Goal: Task Accomplishment & Management: Complete application form

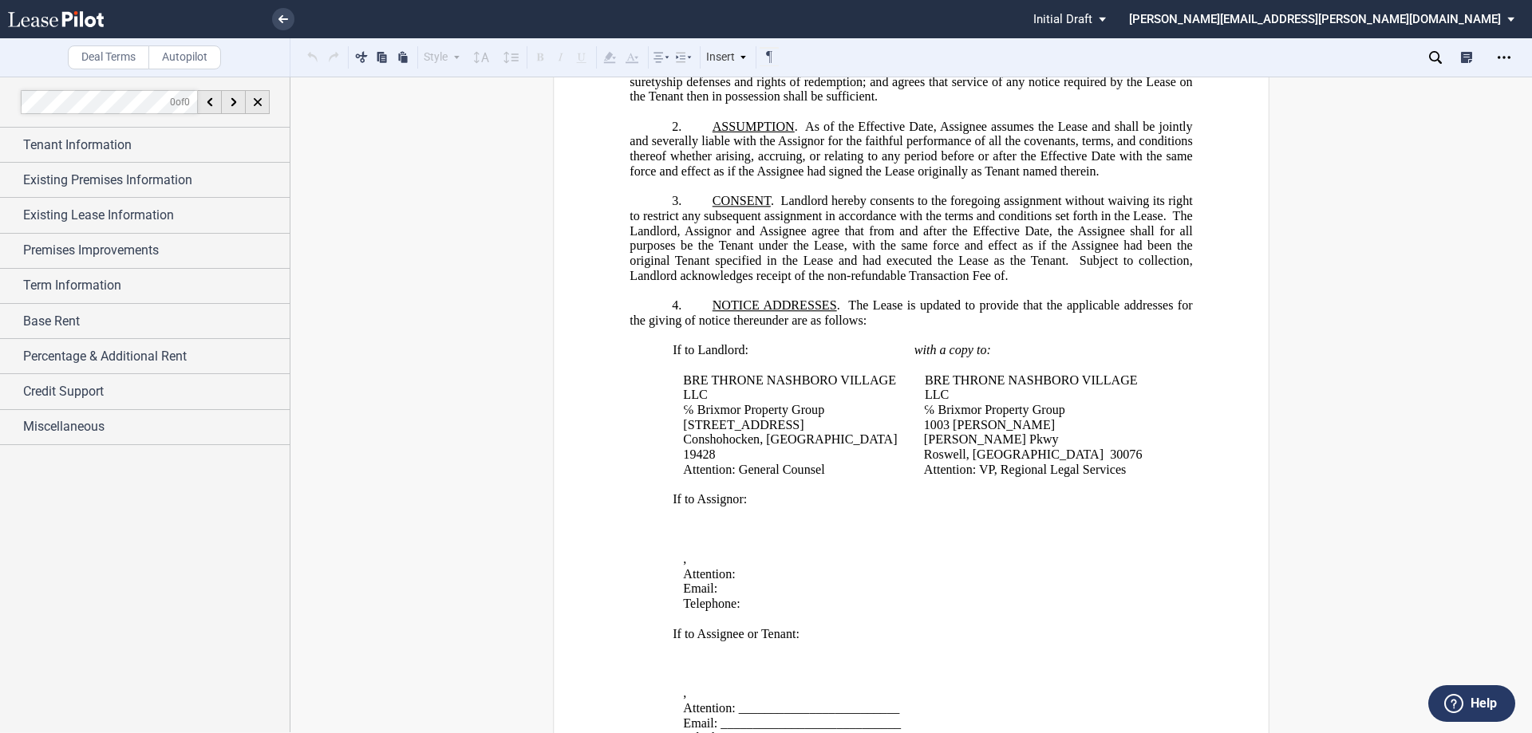
scroll to position [80, 0]
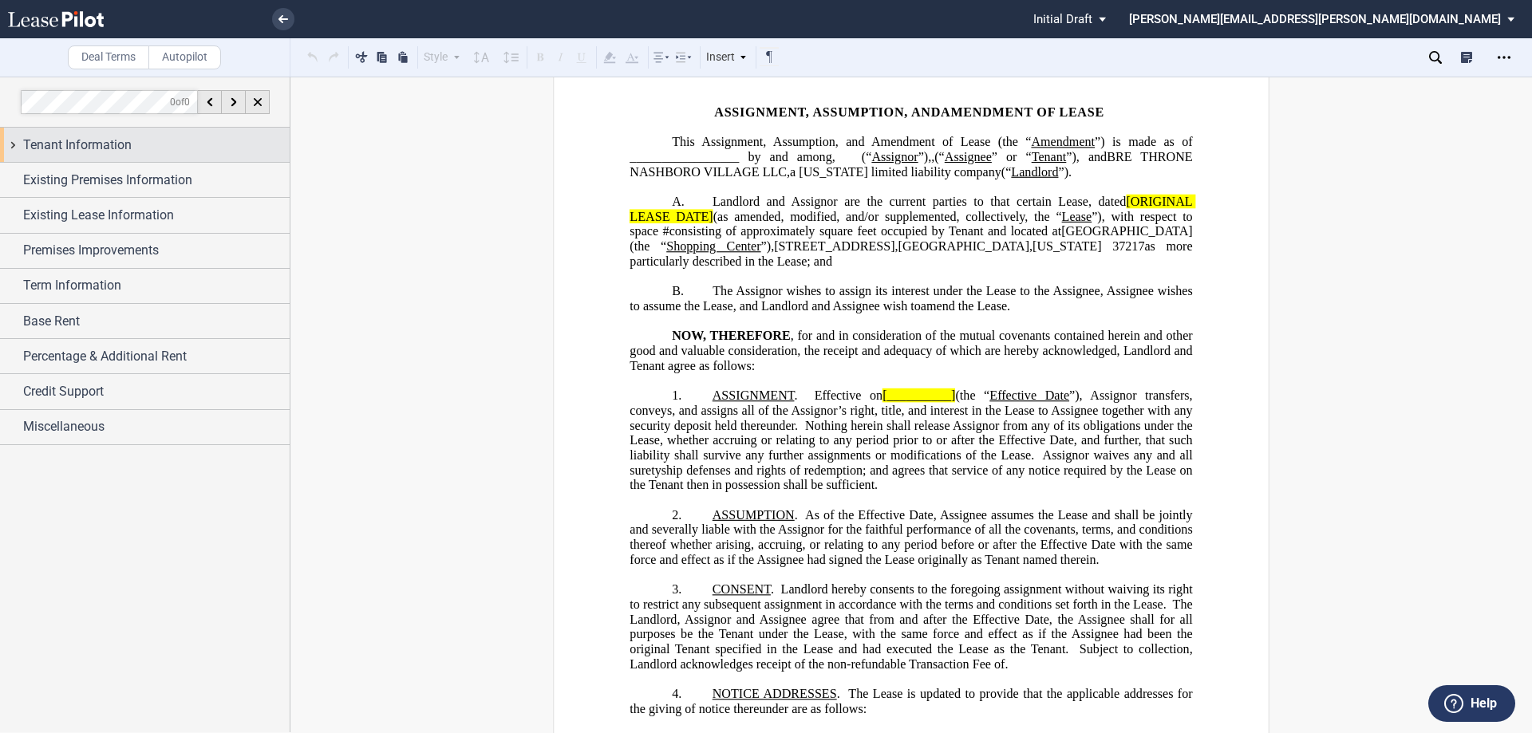
click at [12, 142] on div "Tenant Information" at bounding box center [145, 145] width 290 height 34
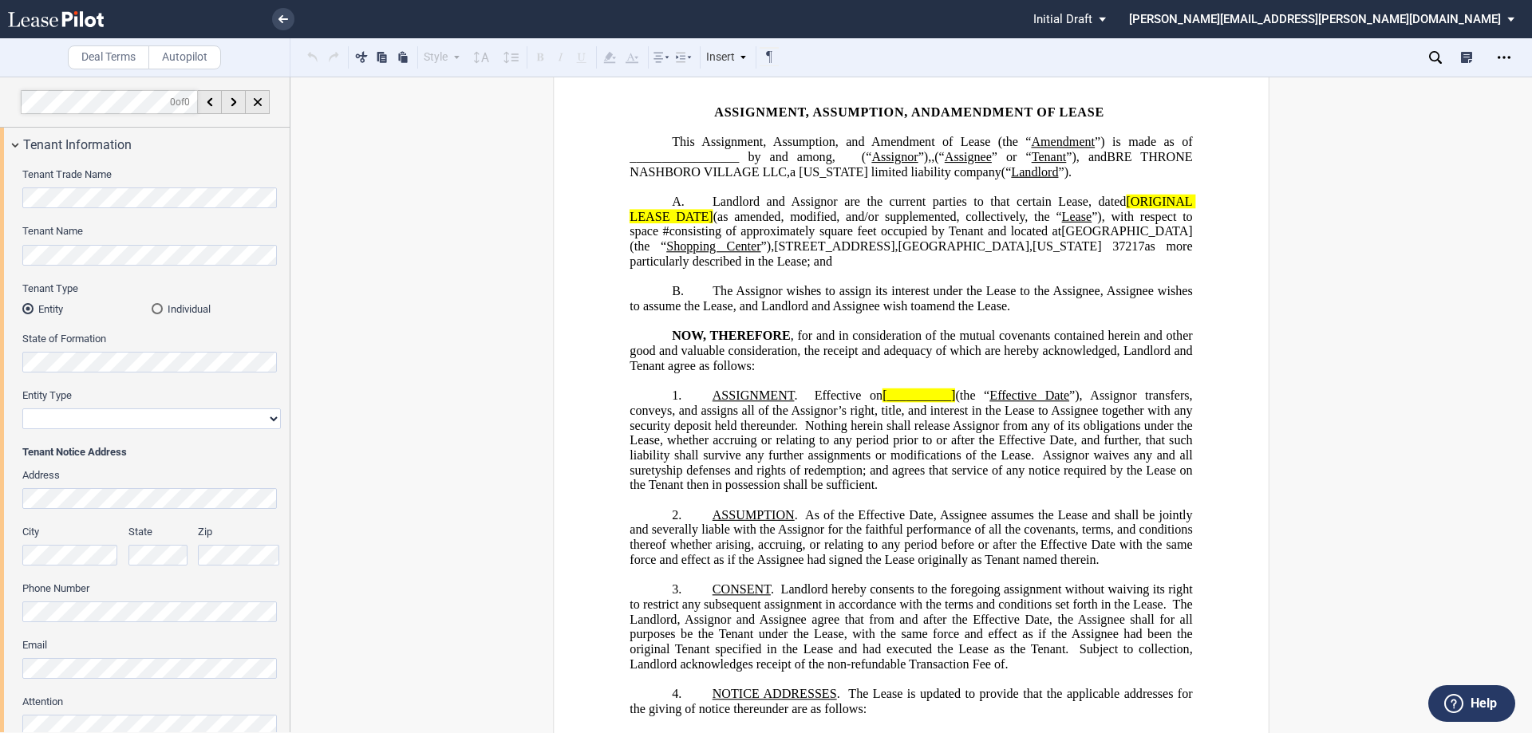
drag, startPoint x: 164, startPoint y: 308, endPoint x: 209, endPoint y: 310, distance: 45.5
click at [164, 309] on md-radio-button "Individual" at bounding box center [216, 309] width 129 height 14
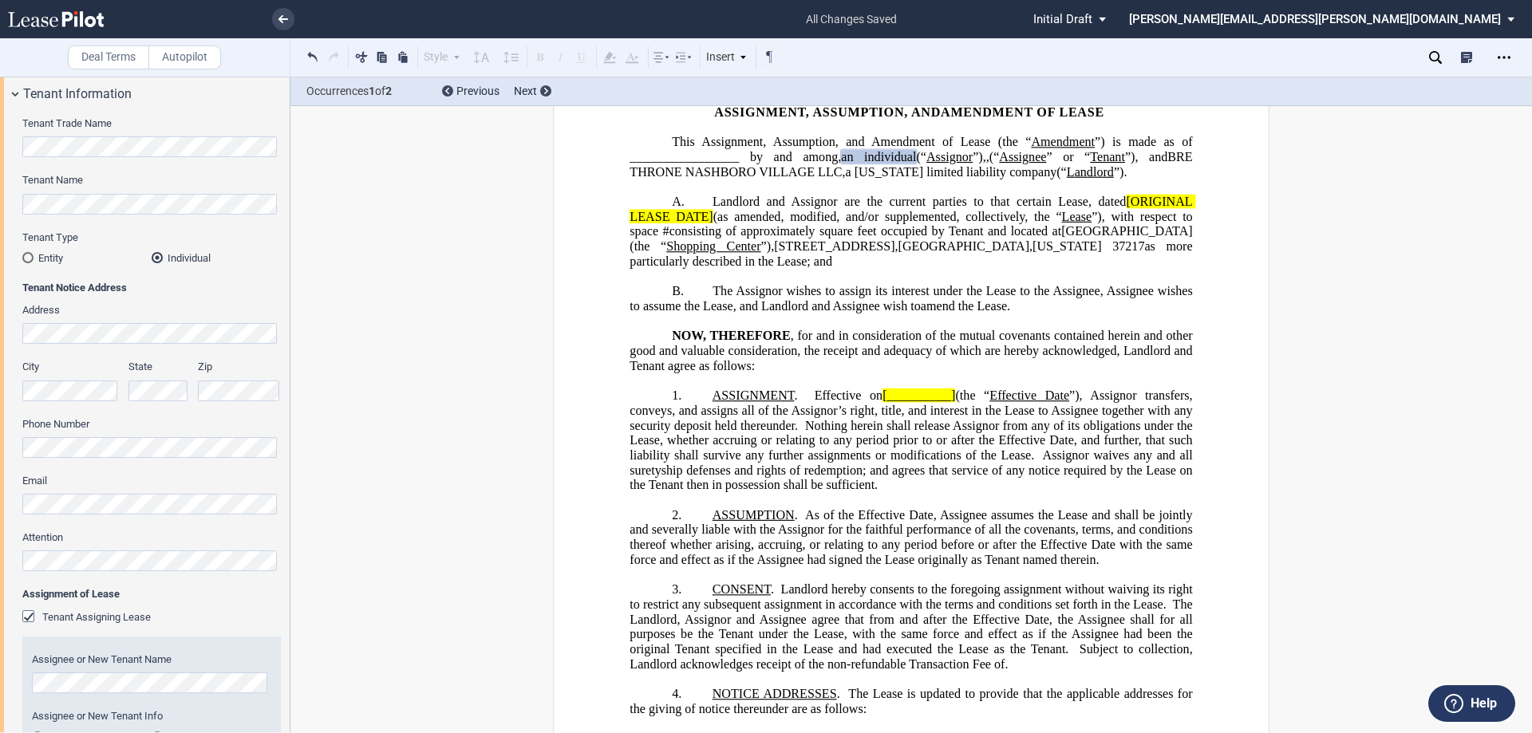
scroll to position [319, 0]
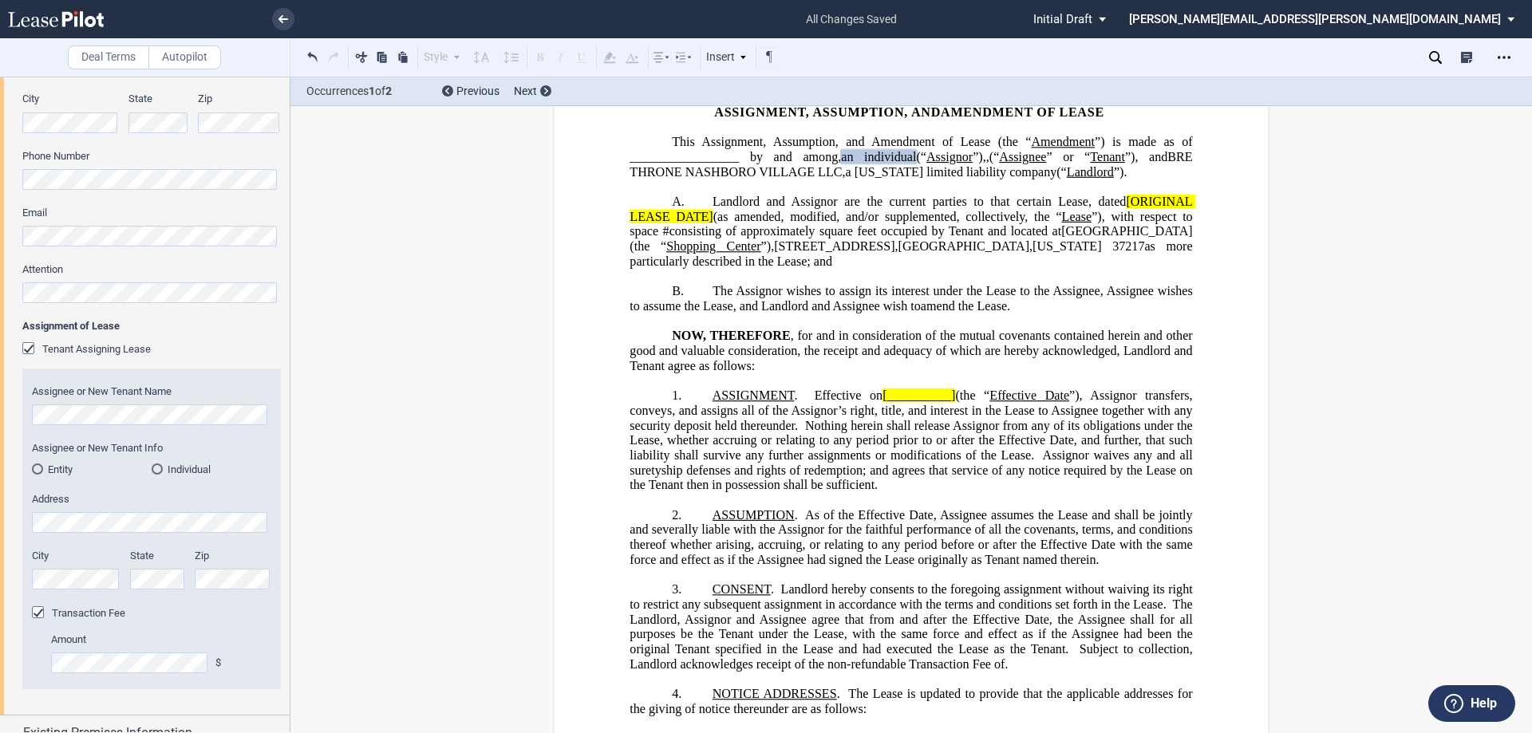
click at [164, 471] on md-radio-button "Individual" at bounding box center [212, 469] width 120 height 14
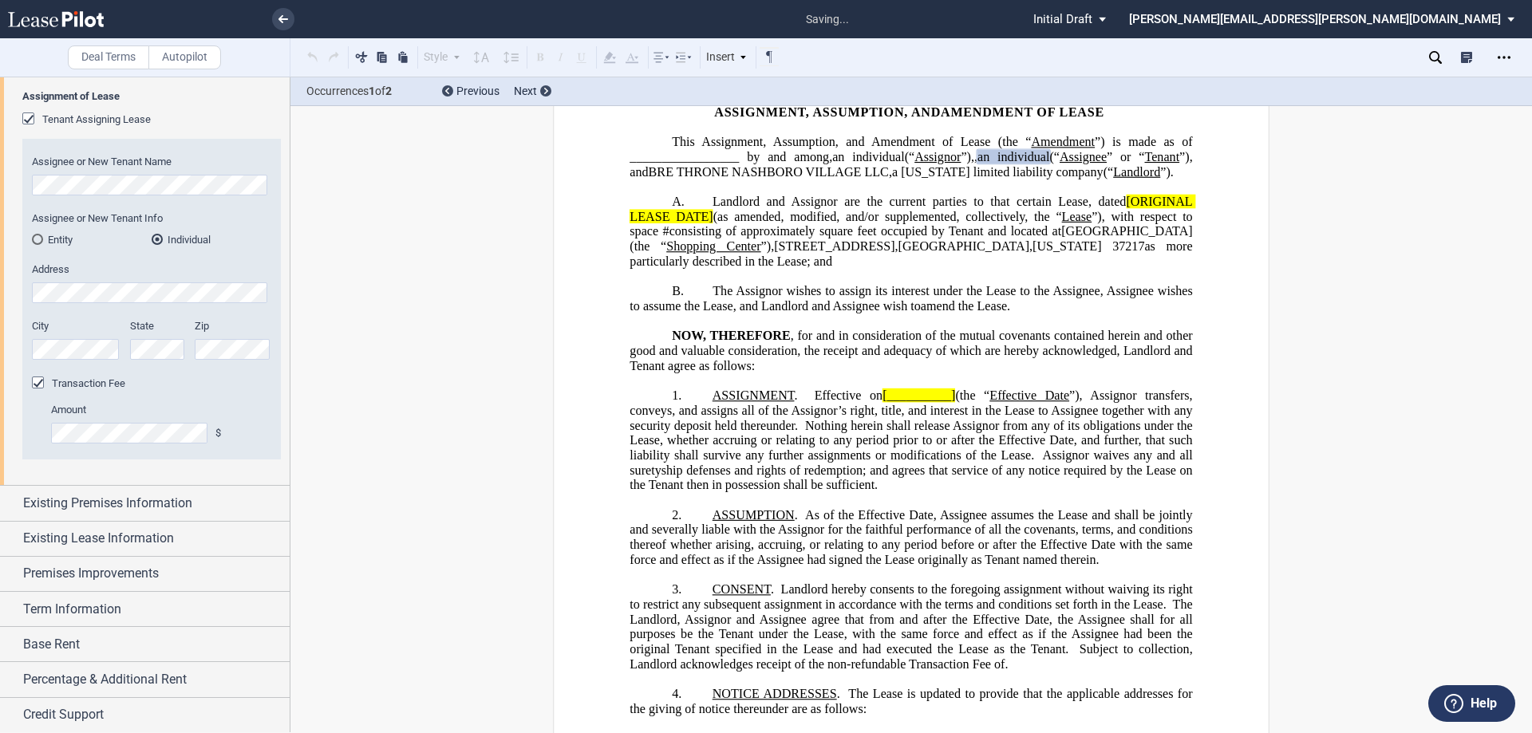
scroll to position [585, 0]
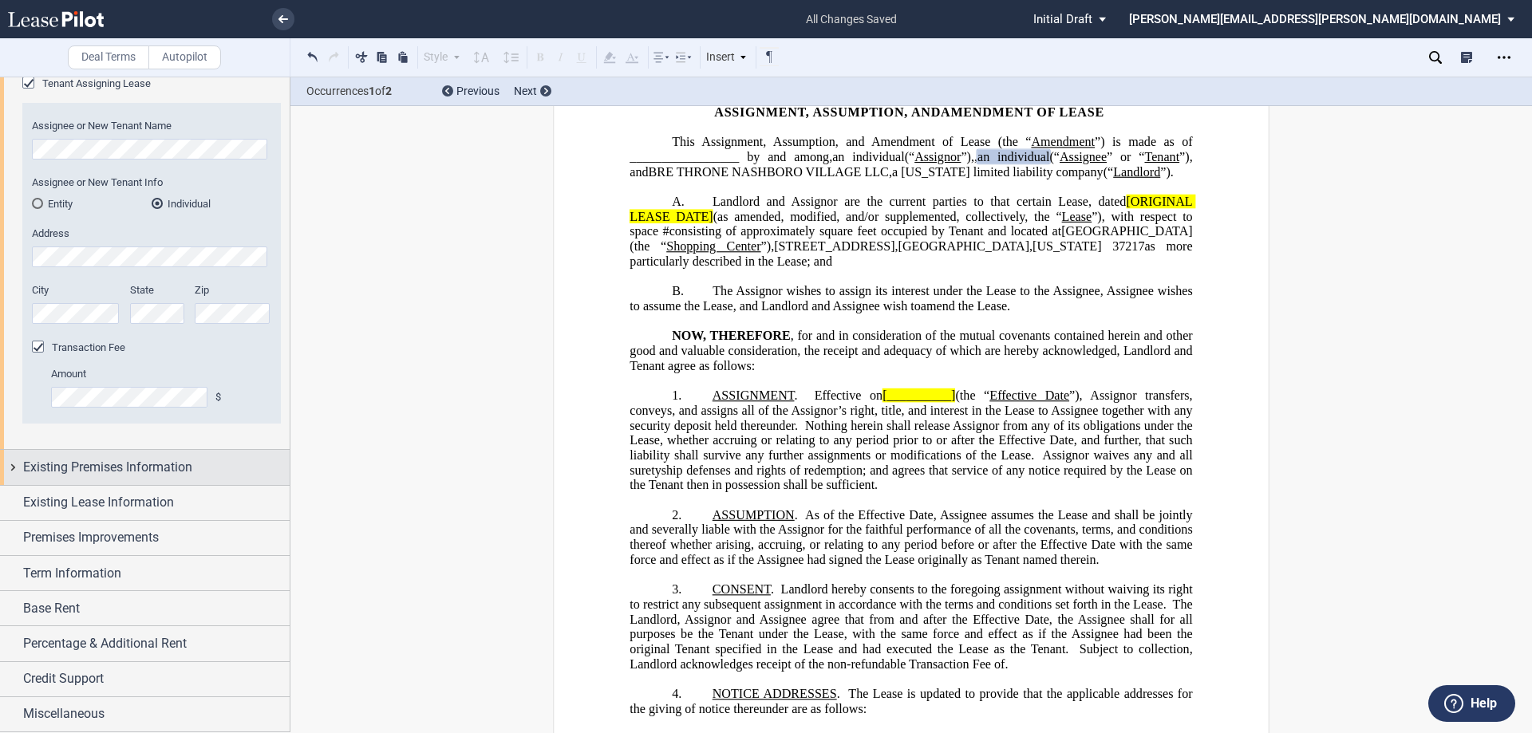
click at [11, 465] on div "Existing Premises Information" at bounding box center [145, 467] width 290 height 34
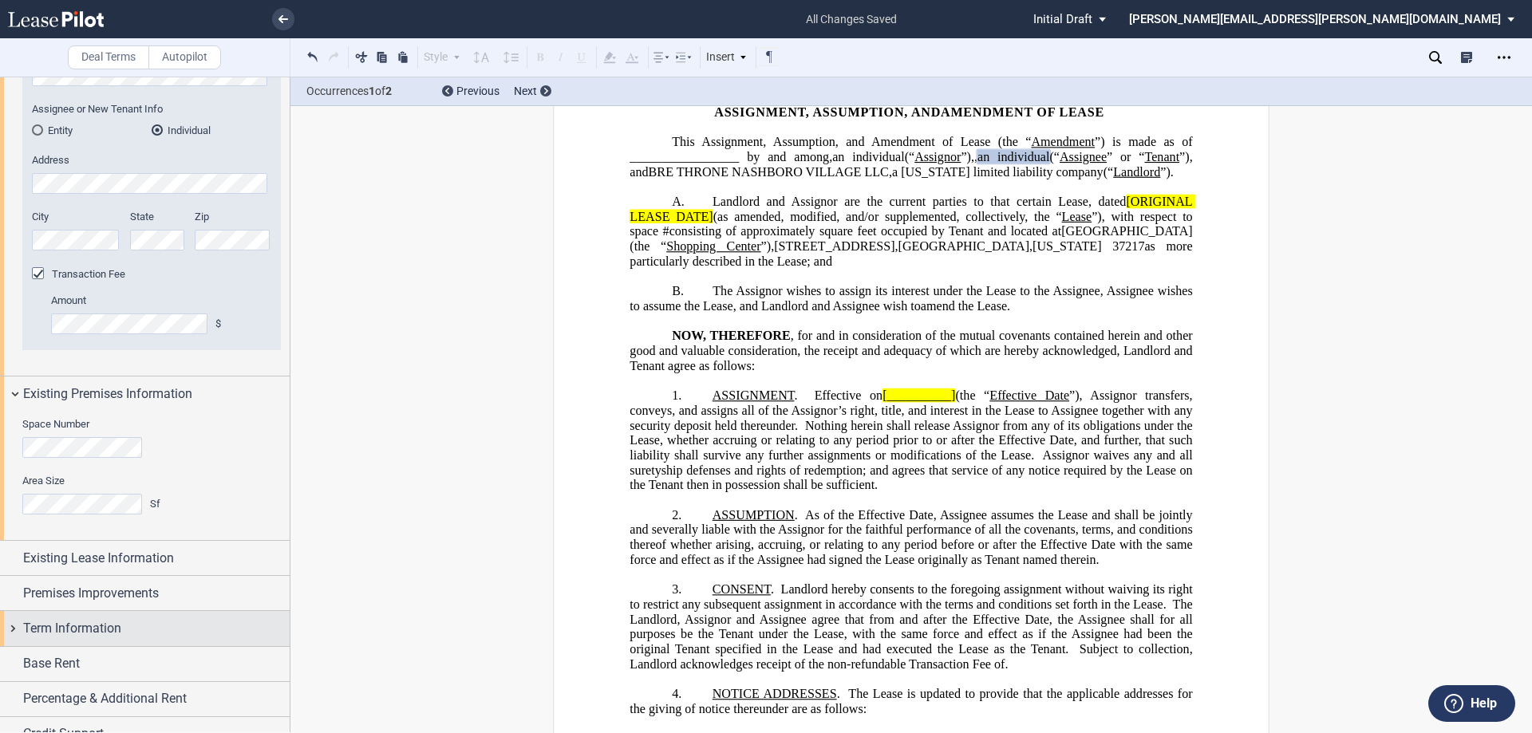
scroll to position [713, 0]
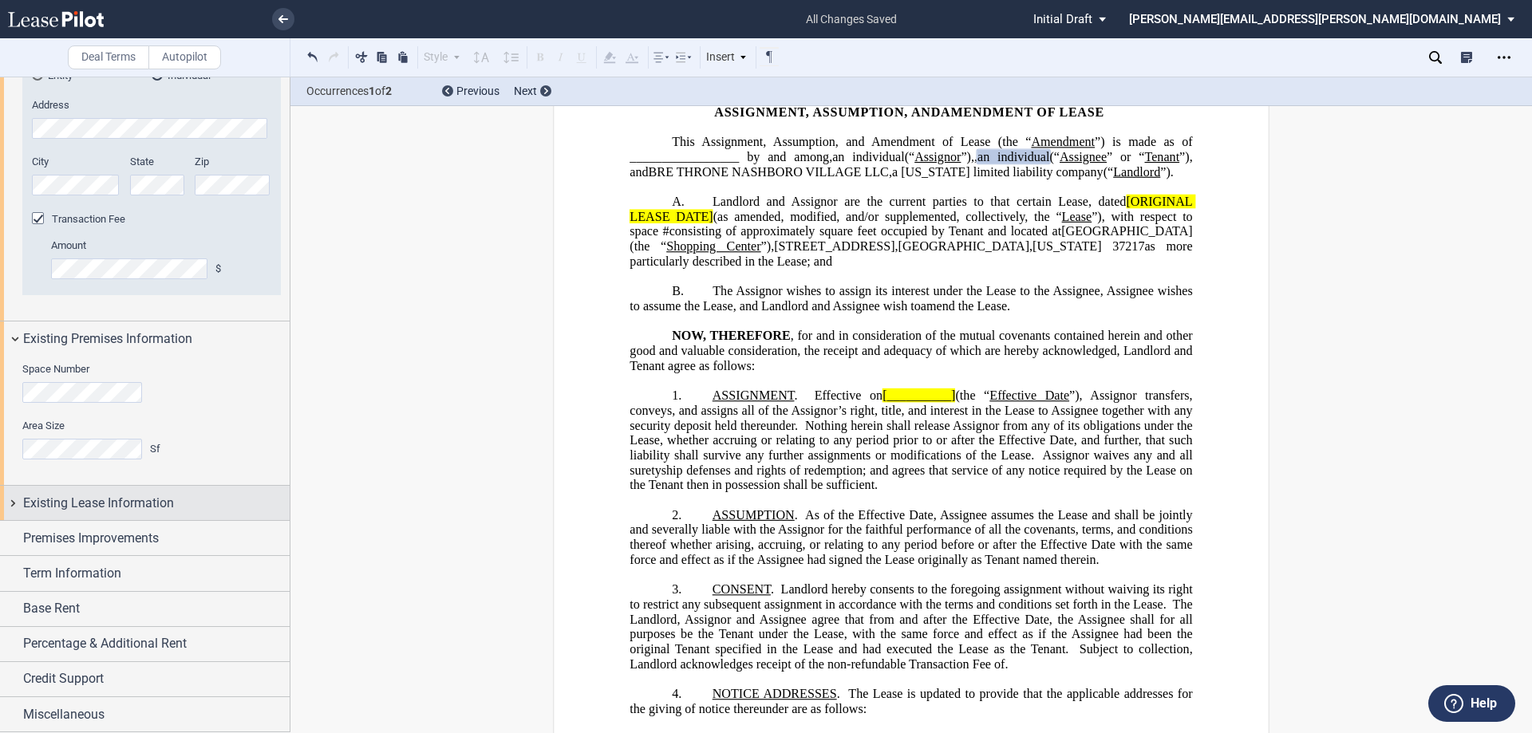
click at [10, 500] on div "Existing Lease Information" at bounding box center [145, 503] width 290 height 34
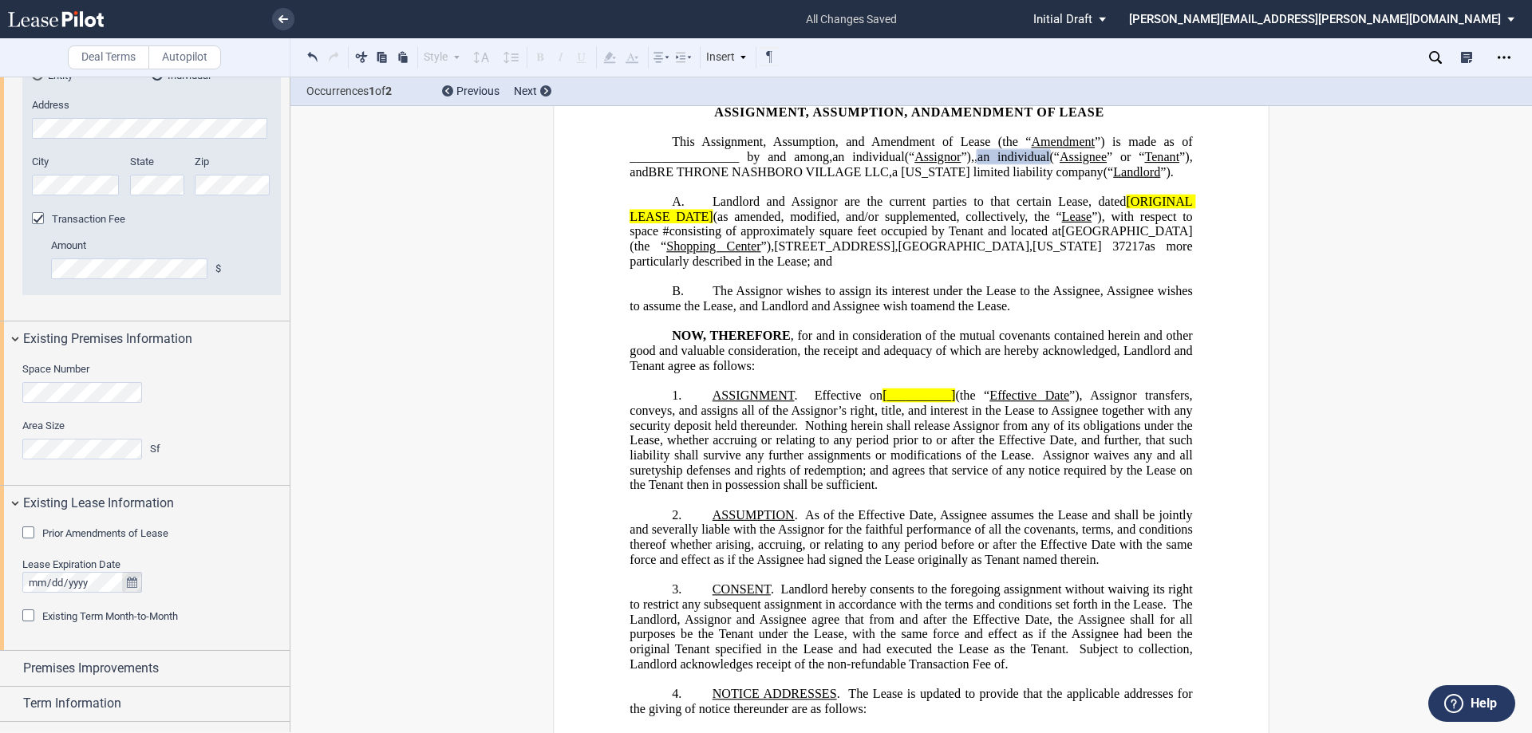
click at [135, 583] on icon "true" at bounding box center [132, 582] width 10 height 11
click at [273, 365] on icon "button" at bounding box center [273, 364] width 8 height 13
click at [273, 367] on icon "button" at bounding box center [273, 364] width 8 height 13
click at [272, 368] on icon "button" at bounding box center [273, 364] width 8 height 13
click at [273, 364] on icon "button" at bounding box center [273, 364] width 8 height 13
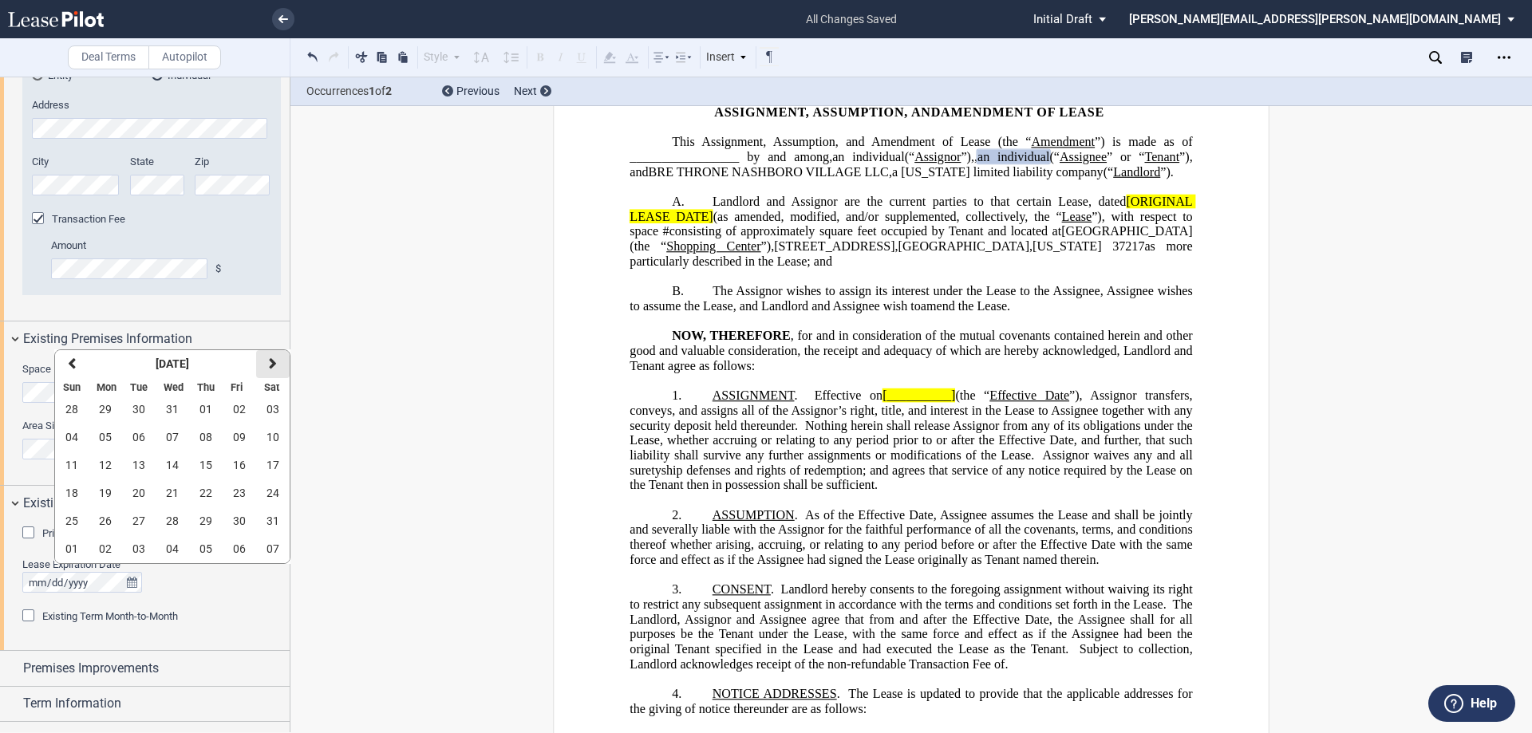
click at [273, 364] on icon "button" at bounding box center [273, 364] width 8 height 13
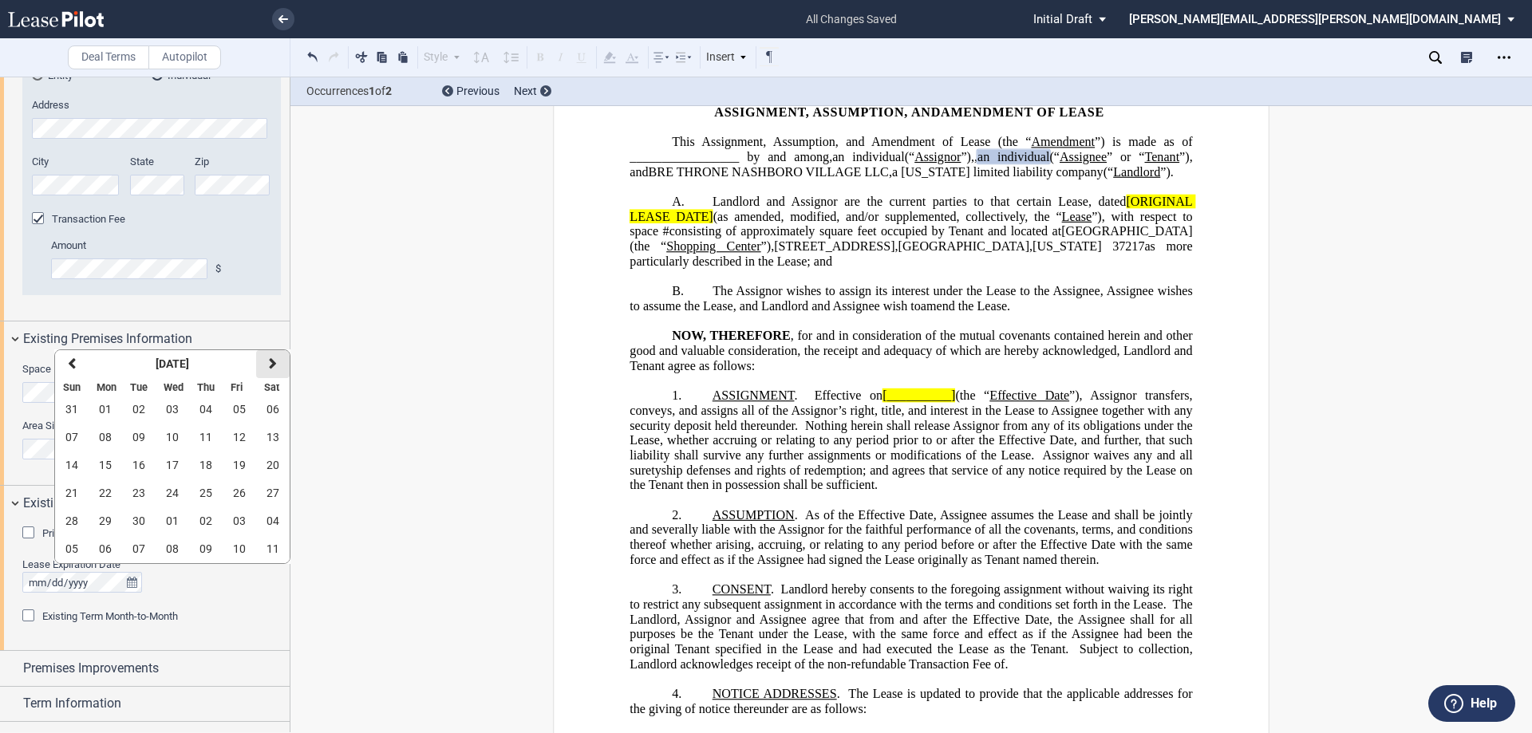
click at [274, 364] on icon "button" at bounding box center [273, 364] width 8 height 13
click at [185, 366] on strong "[DATE]" at bounding box center [173, 364] width 34 height 13
click at [225, 436] on icon "button" at bounding box center [227, 437] width 8 height 13
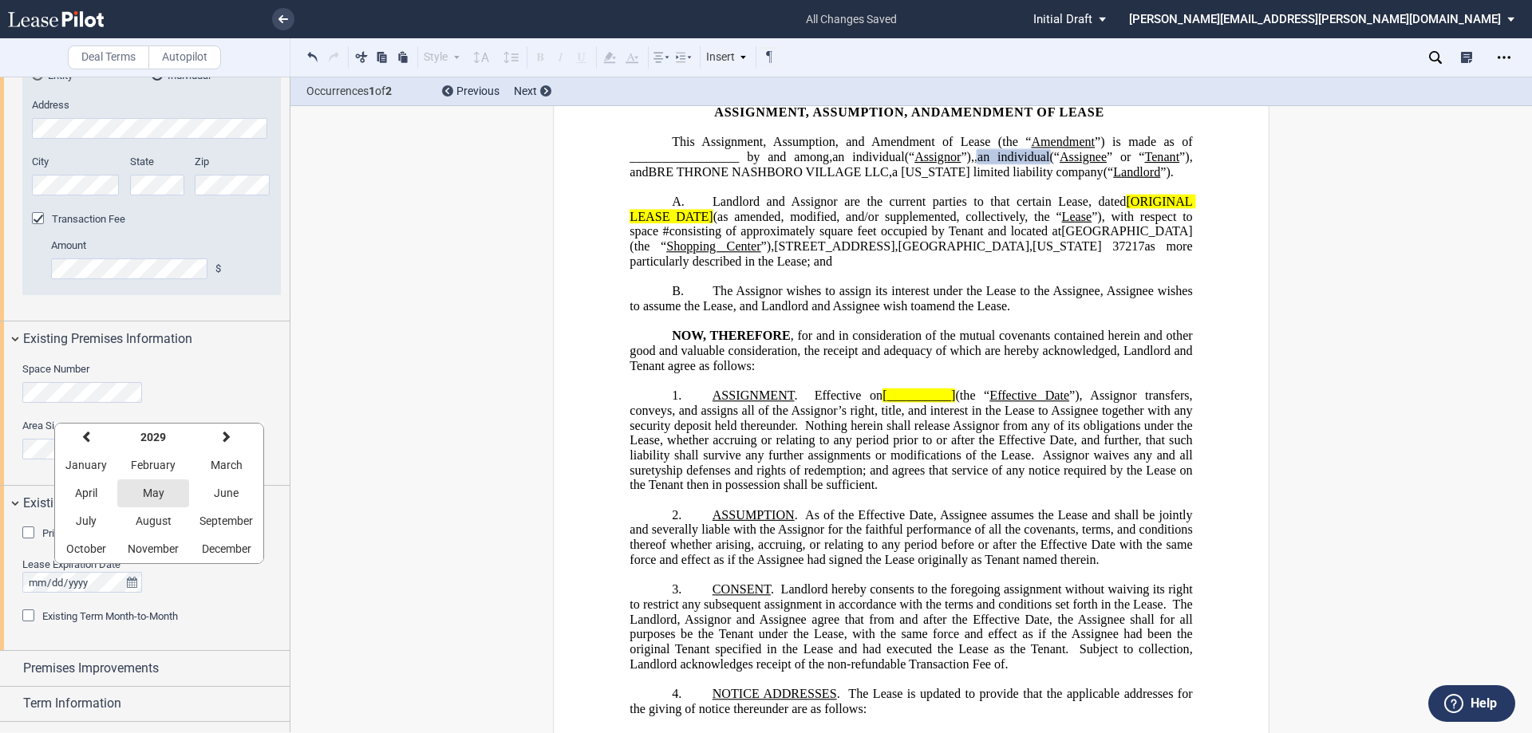
click at [148, 492] on span "May" at bounding box center [154, 493] width 22 height 13
click at [200, 519] on span "31" at bounding box center [206, 521] width 13 height 13
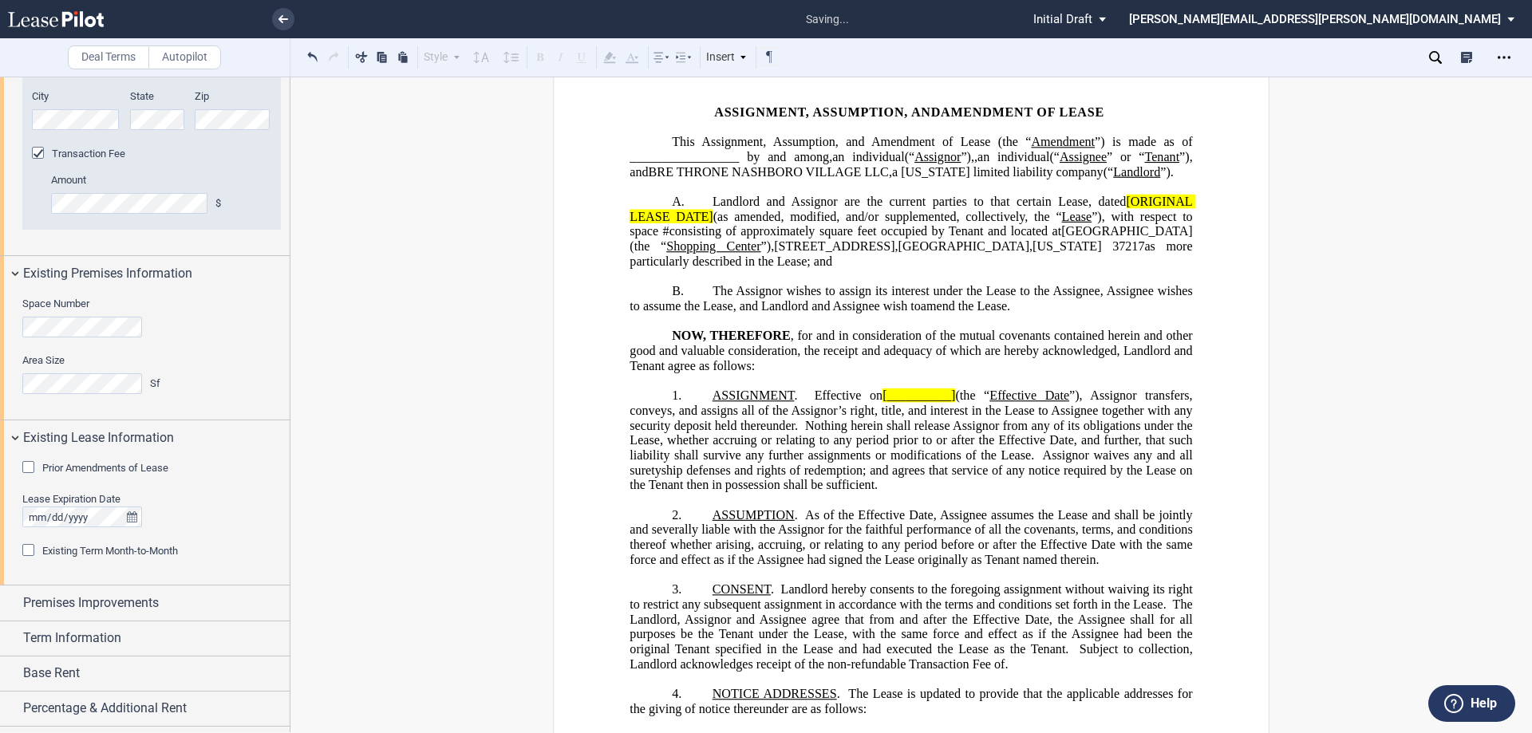
scroll to position [843, 0]
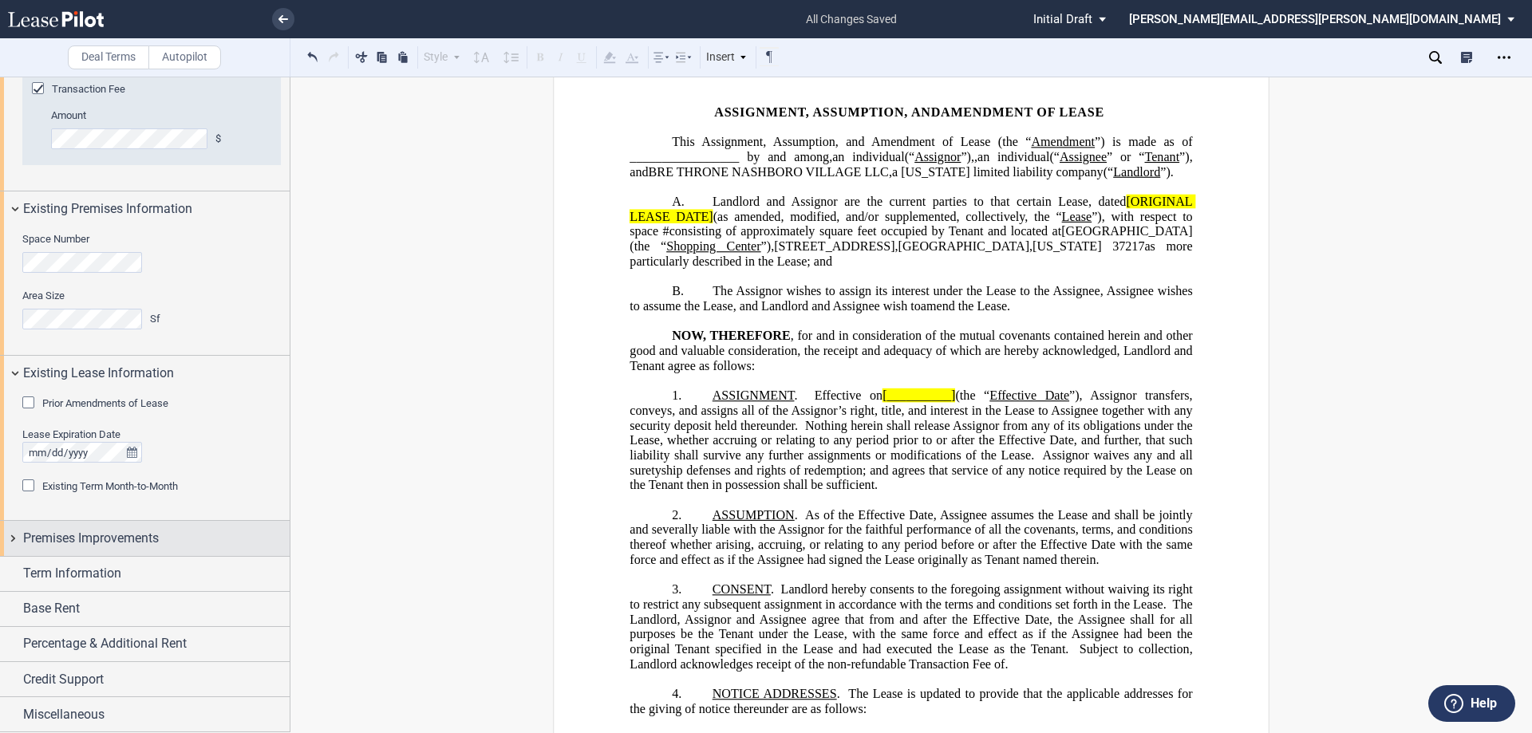
click at [10, 535] on div "Premises Improvements" at bounding box center [145, 538] width 290 height 34
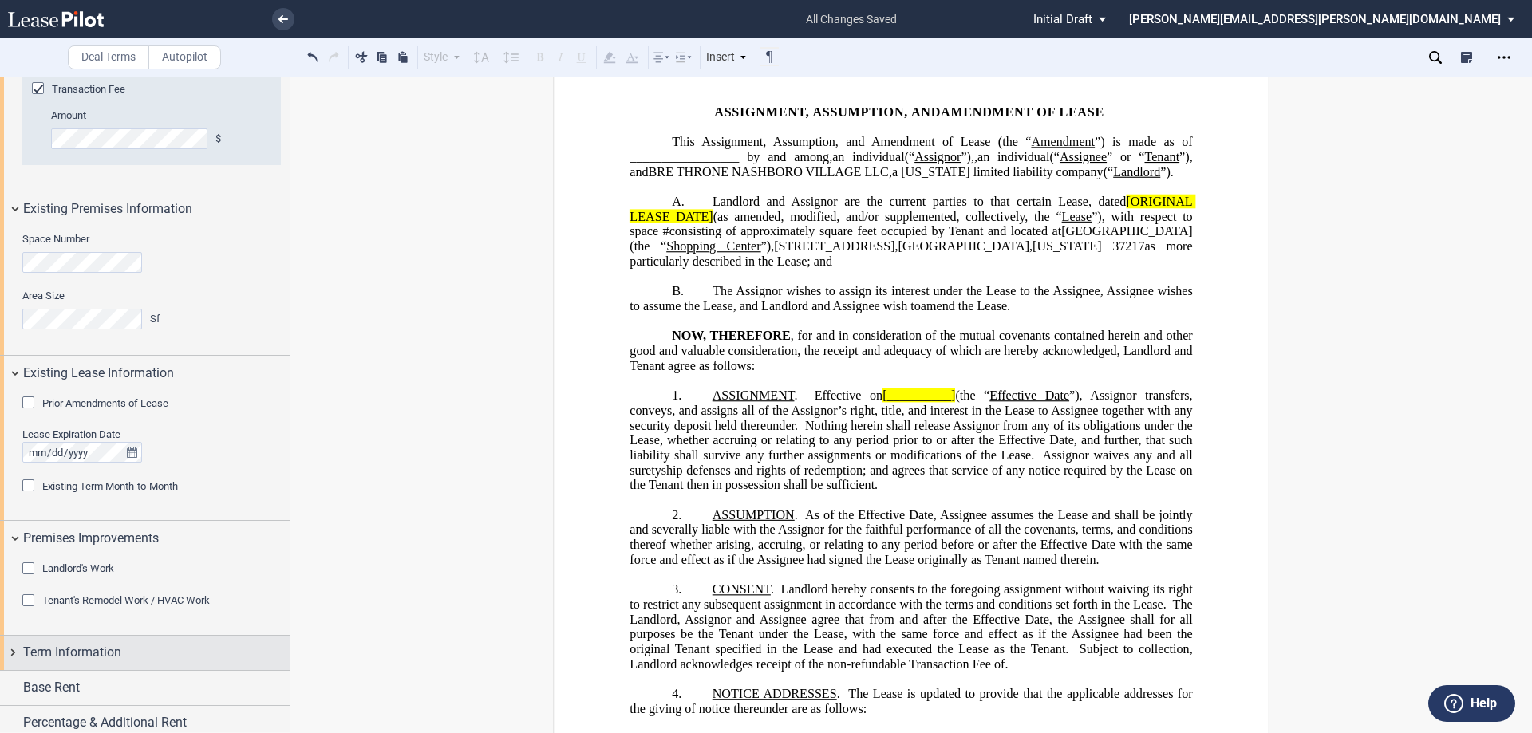
click at [12, 652] on div "Term Information" at bounding box center [145, 653] width 290 height 34
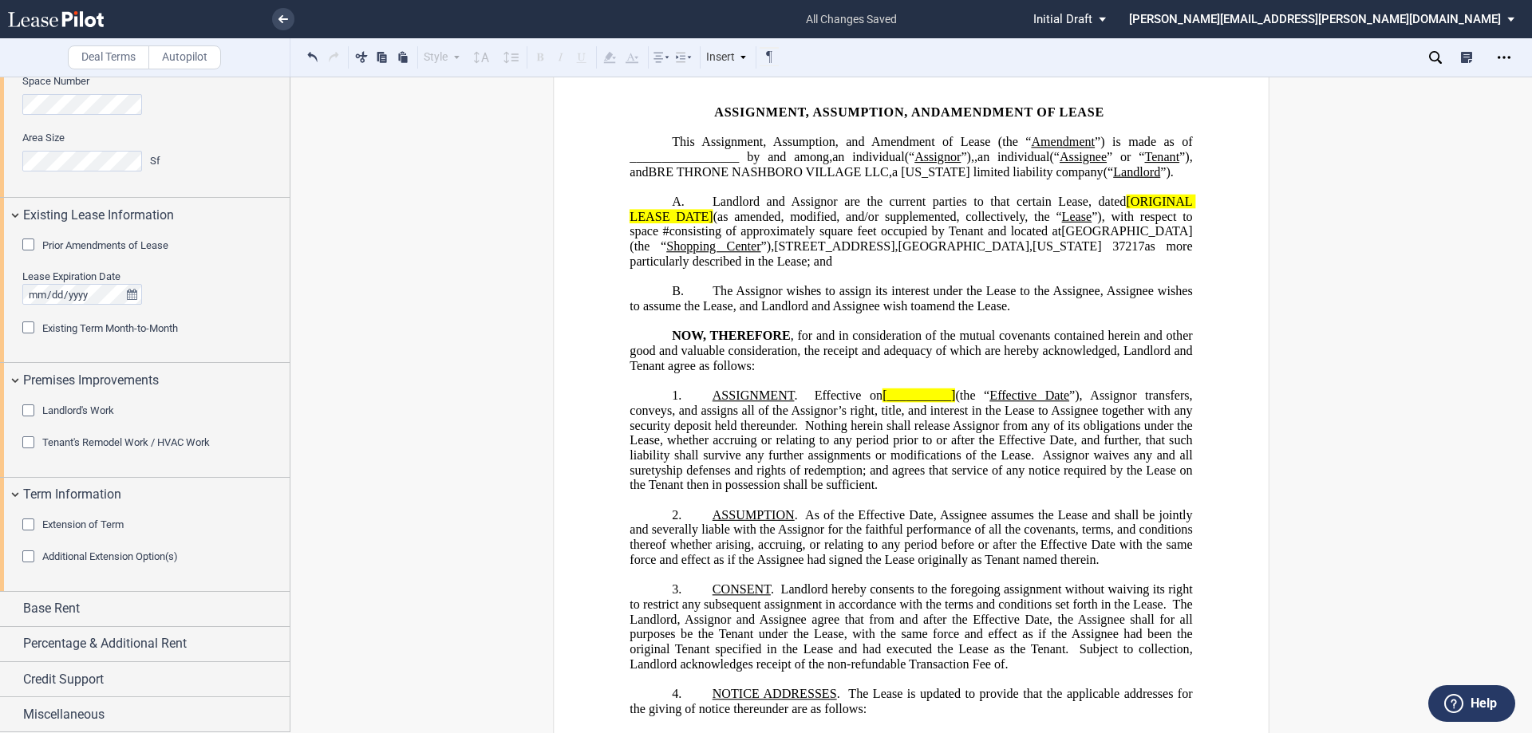
drag, startPoint x: 31, startPoint y: 521, endPoint x: 337, endPoint y: 555, distance: 307.6
click at [32, 523] on div "Extension of Term" at bounding box center [30, 527] width 16 height 16
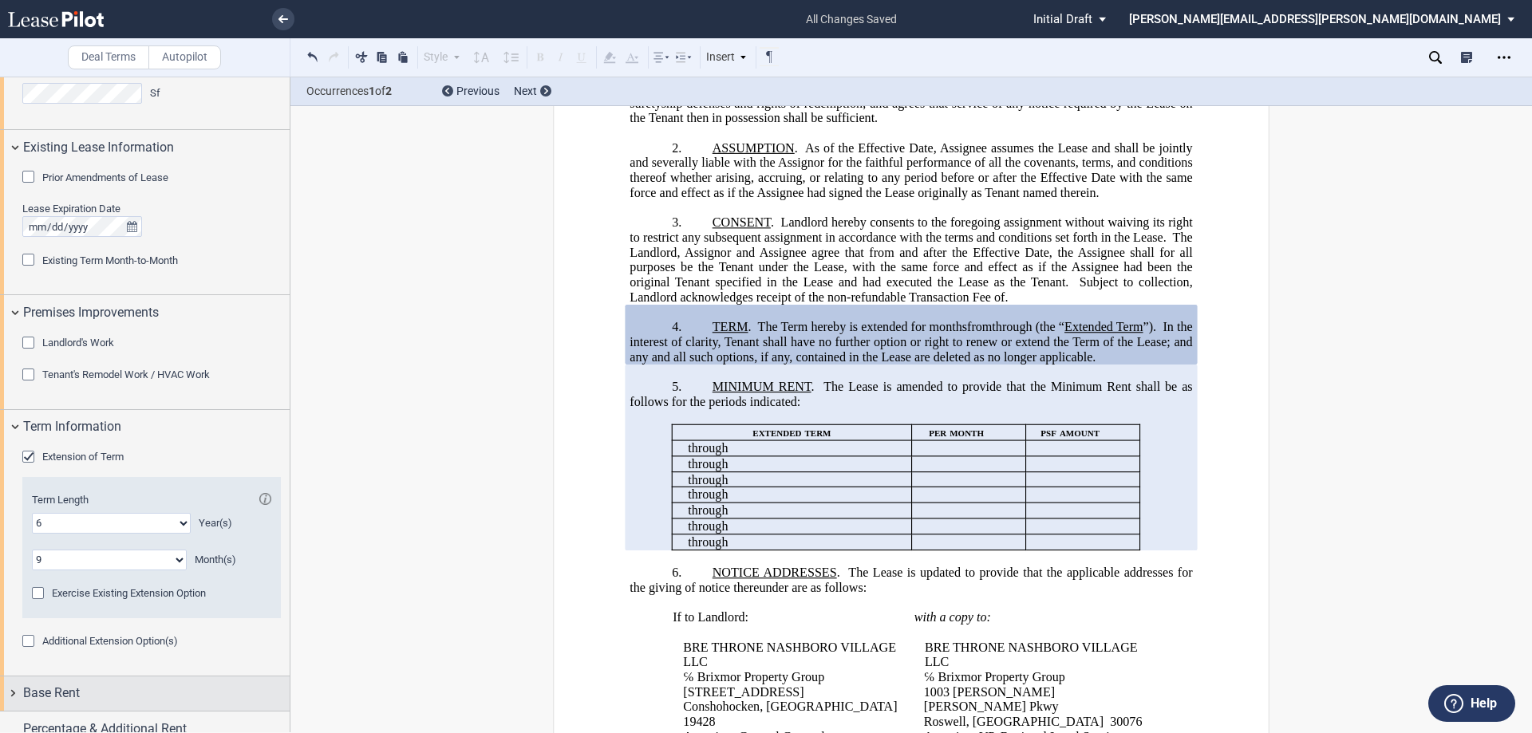
scroll to position [1155, 0]
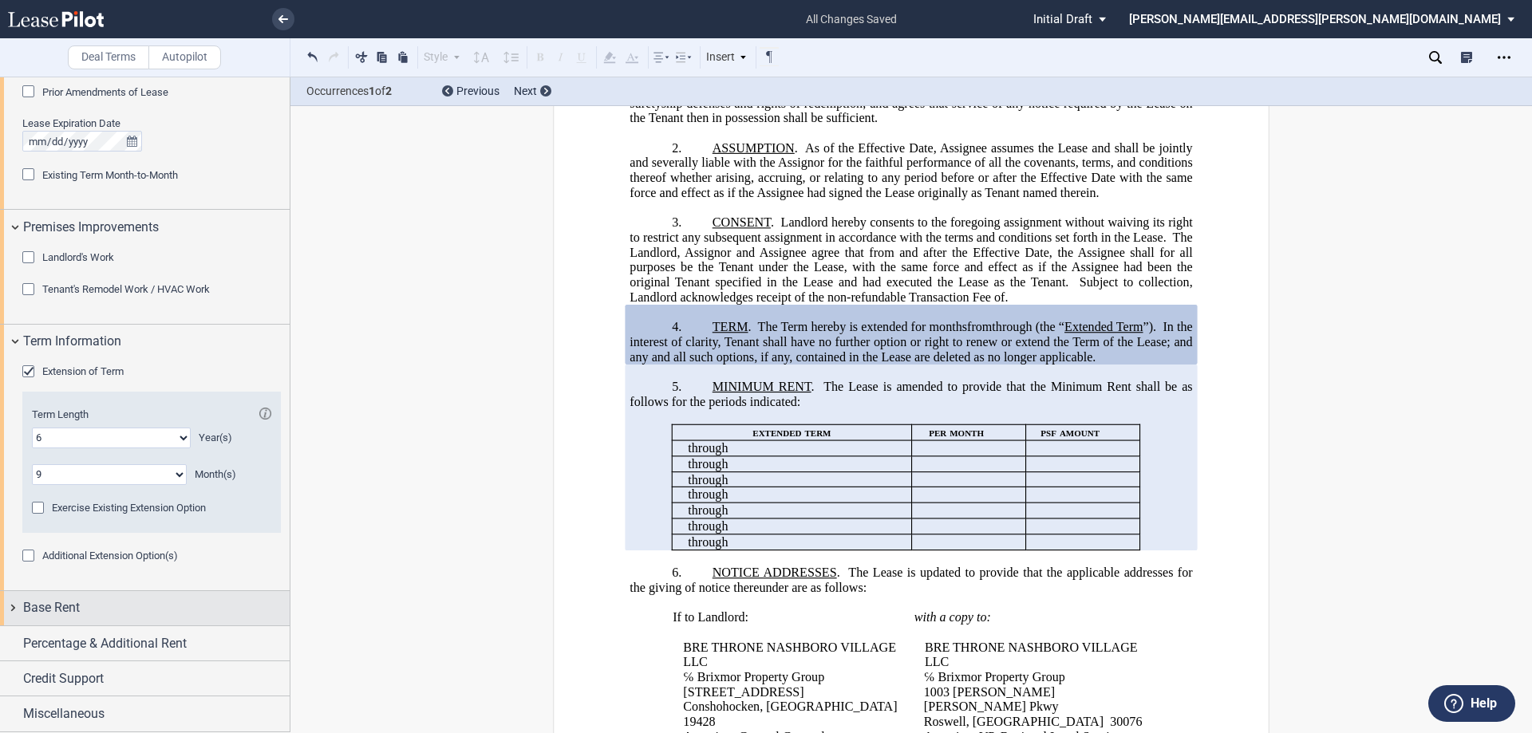
click at [14, 606] on div "Base Rent" at bounding box center [145, 608] width 290 height 34
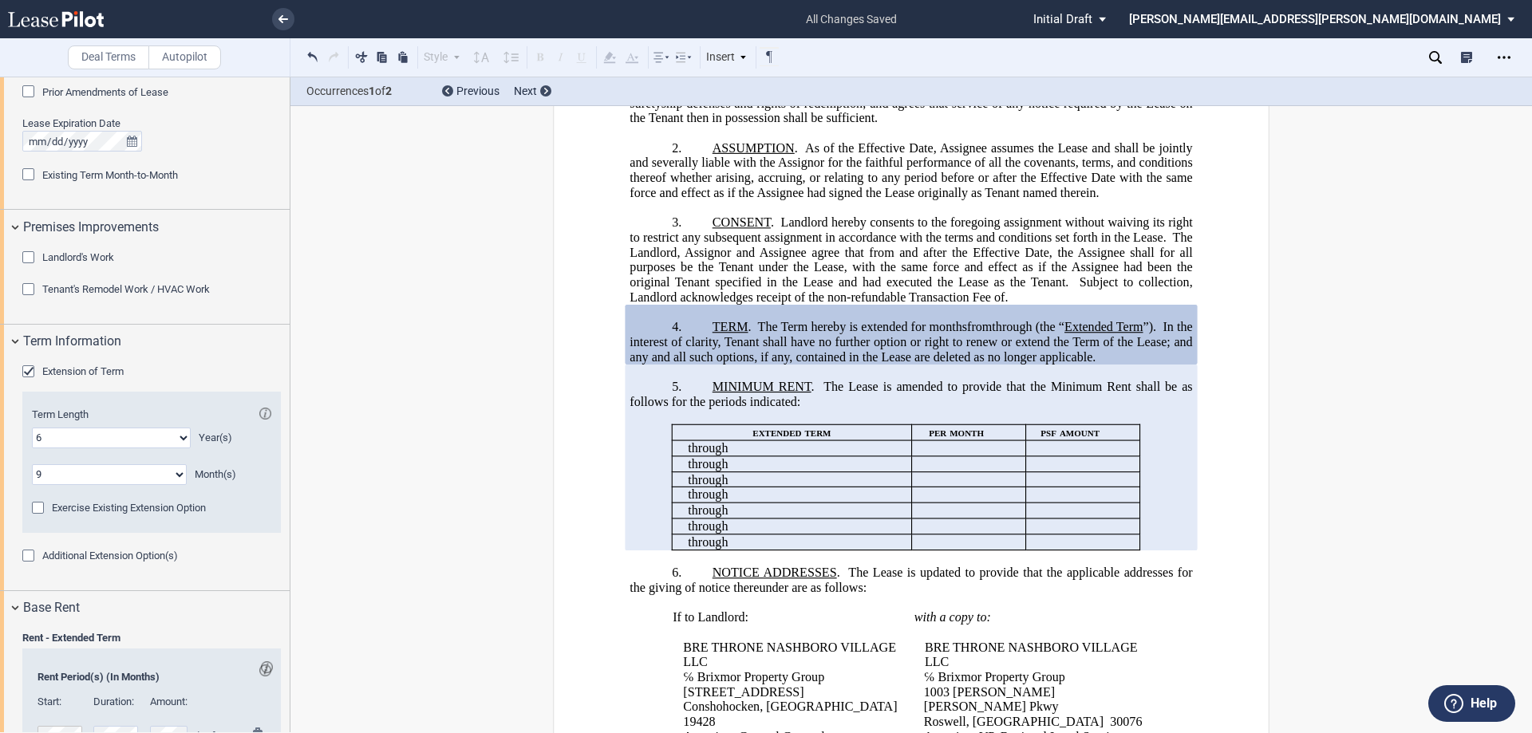
scroll to position [1567, 0]
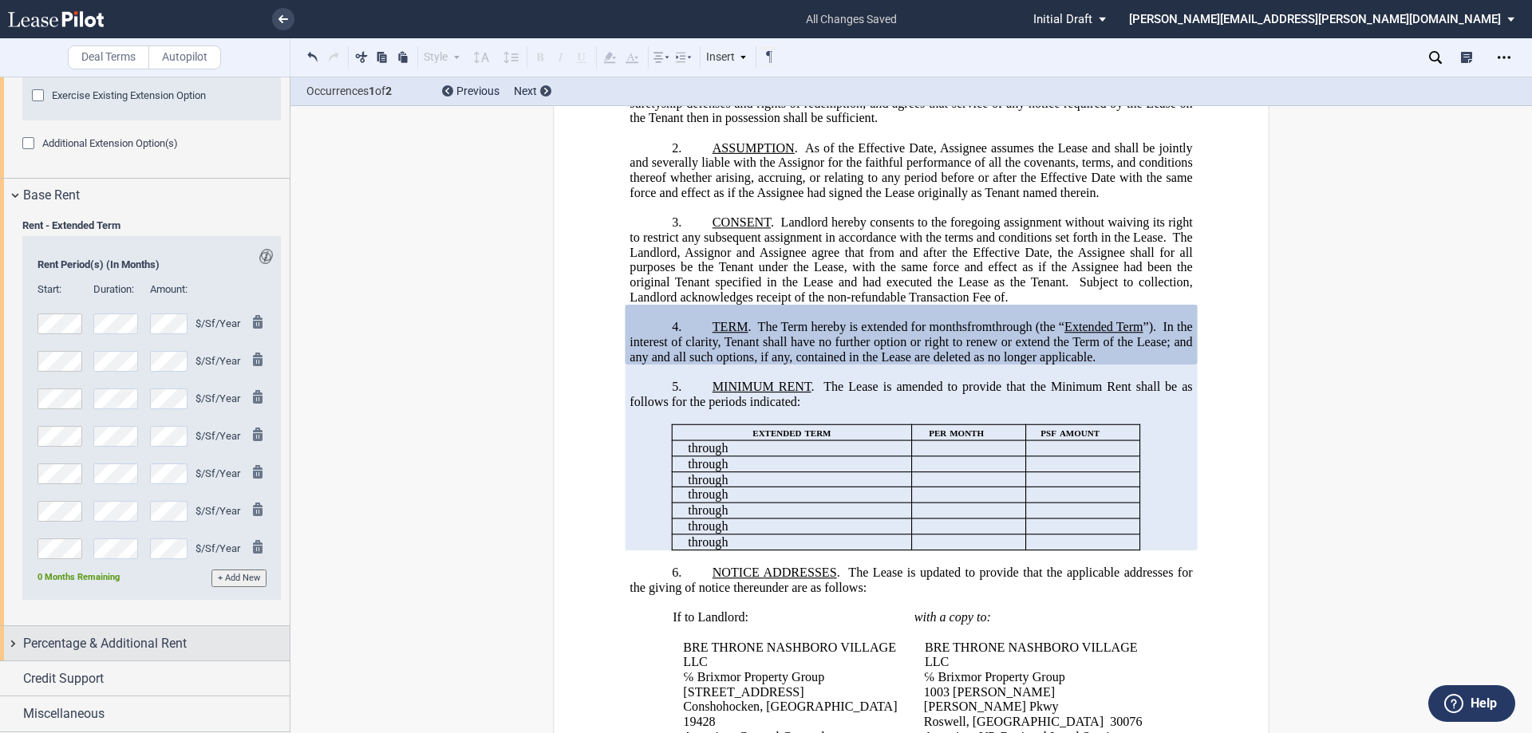
click at [9, 645] on div "Percentage & Additional Rent" at bounding box center [145, 643] width 290 height 34
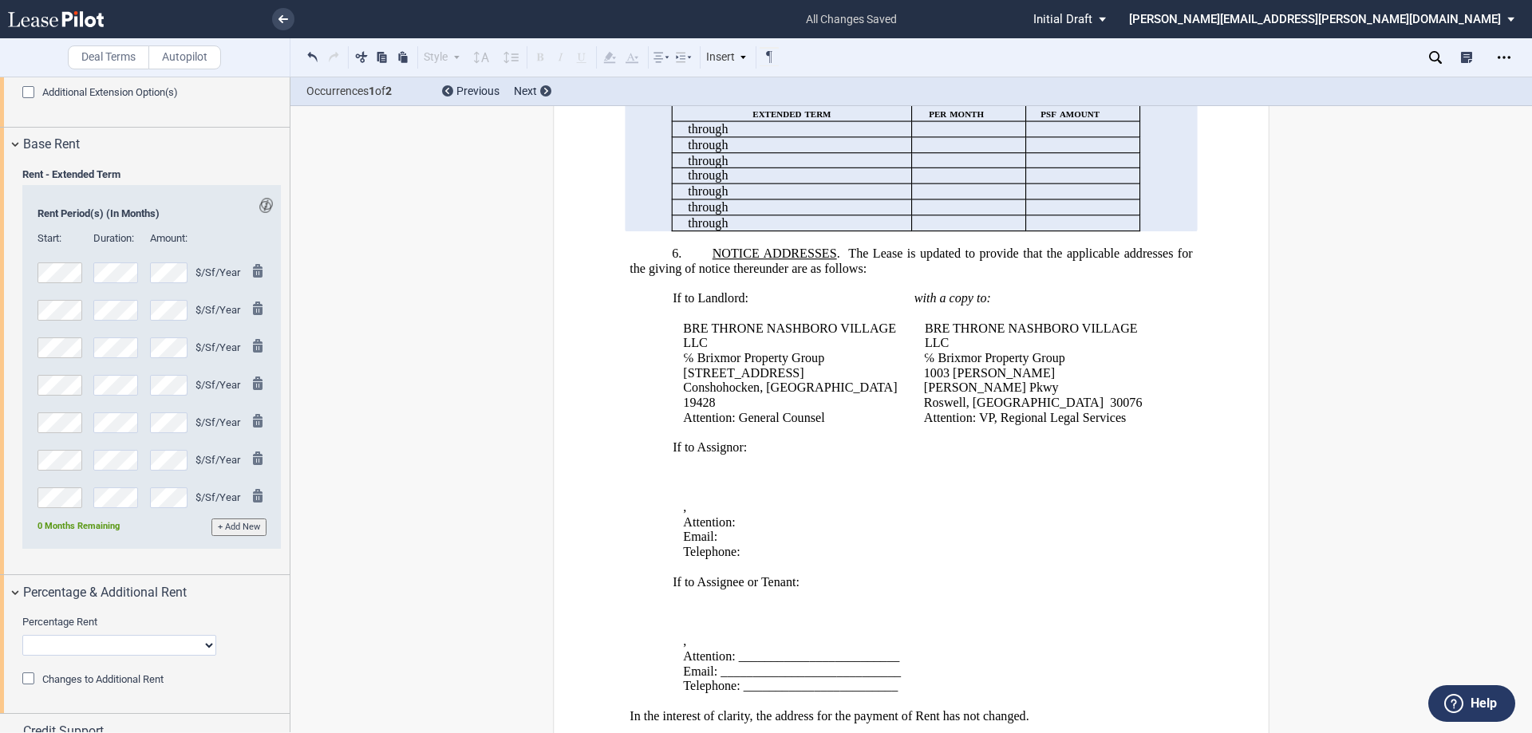
scroll to position [1671, 0]
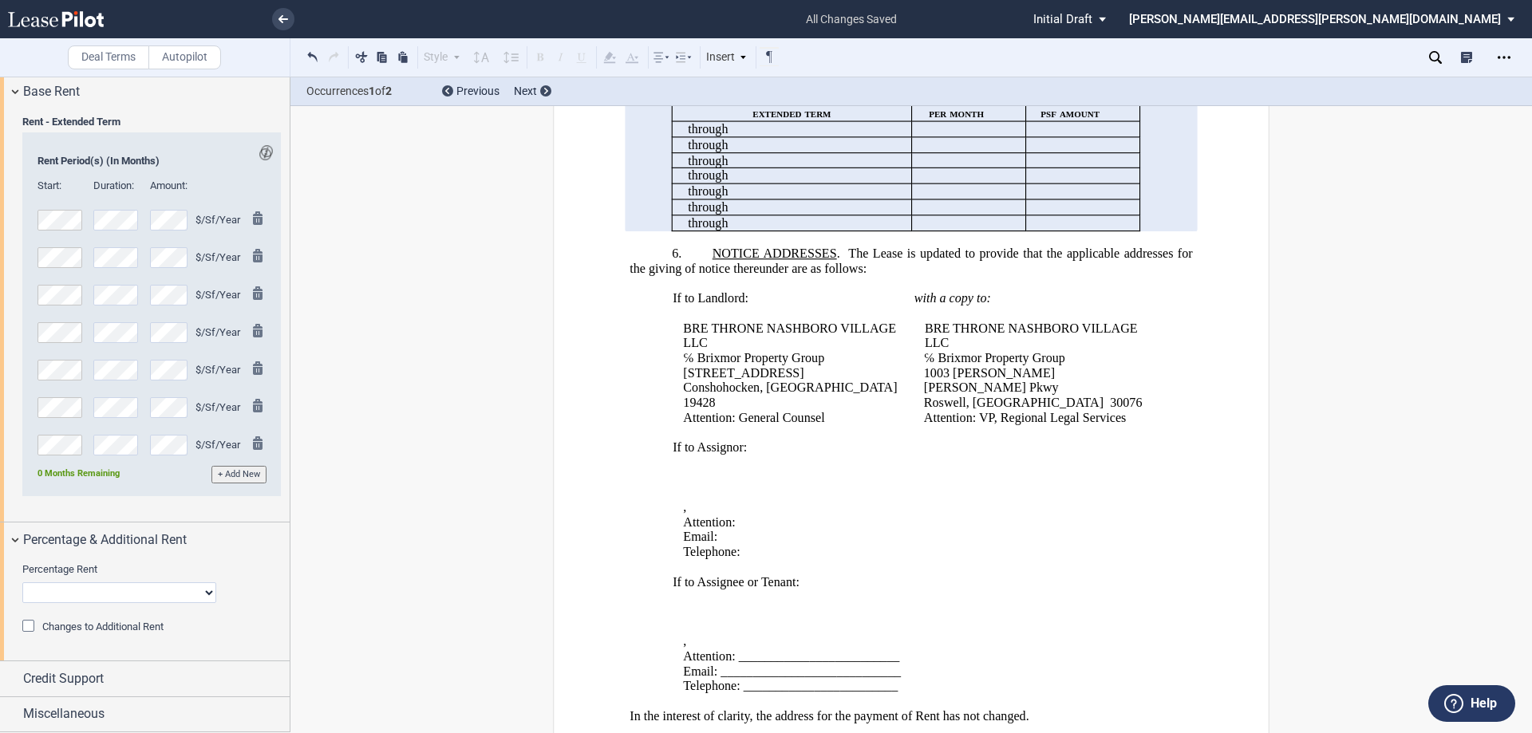
click at [205, 595] on select "No Change Add Percentage Rent Reset Breakpoint" at bounding box center [119, 593] width 194 height 21
select select "reset"
click at [22, 583] on select "No Change Add Percentage Rent Reset Breakpoint" at bounding box center [119, 593] width 194 height 21
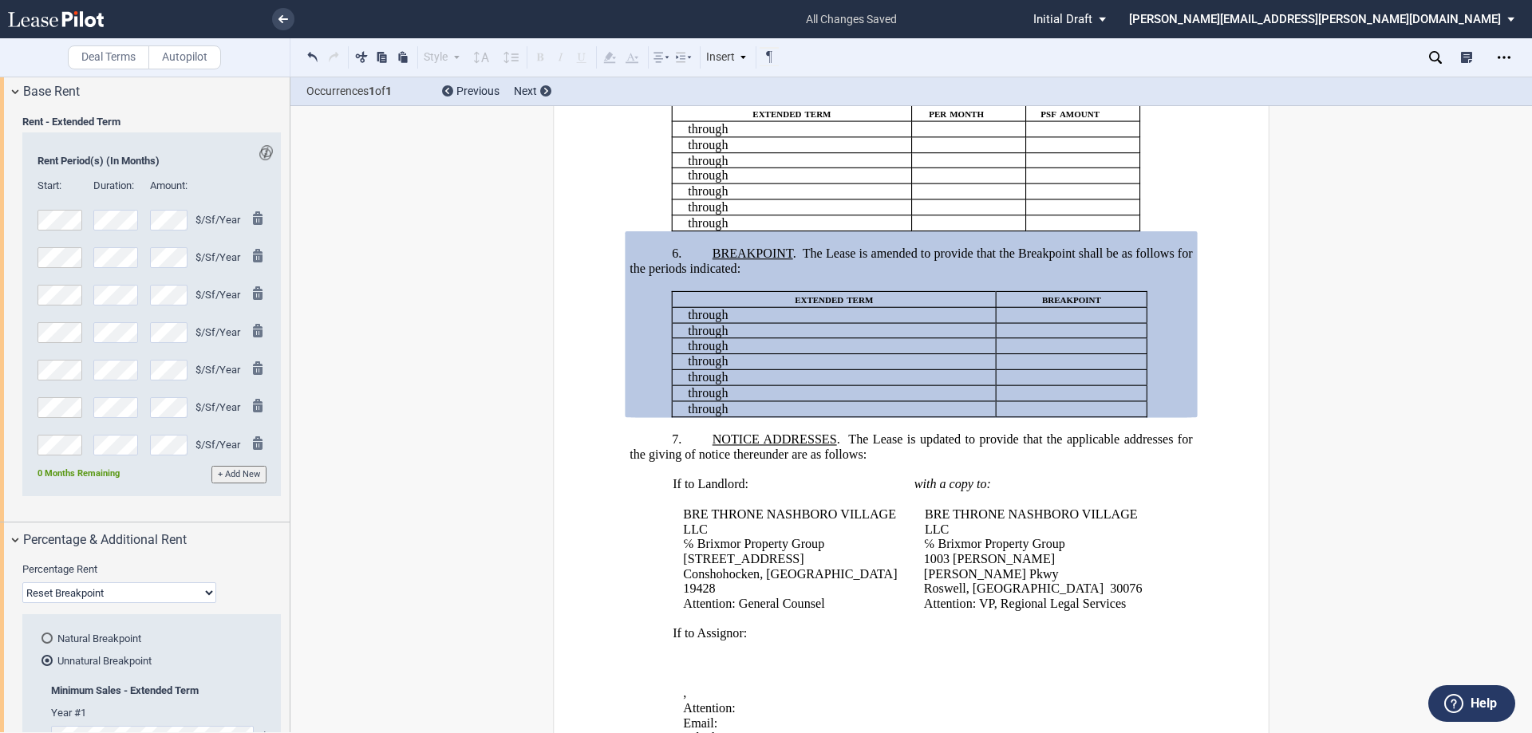
click at [46, 637] on div "Natural Breakpoint" at bounding box center [46, 638] width 11 height 11
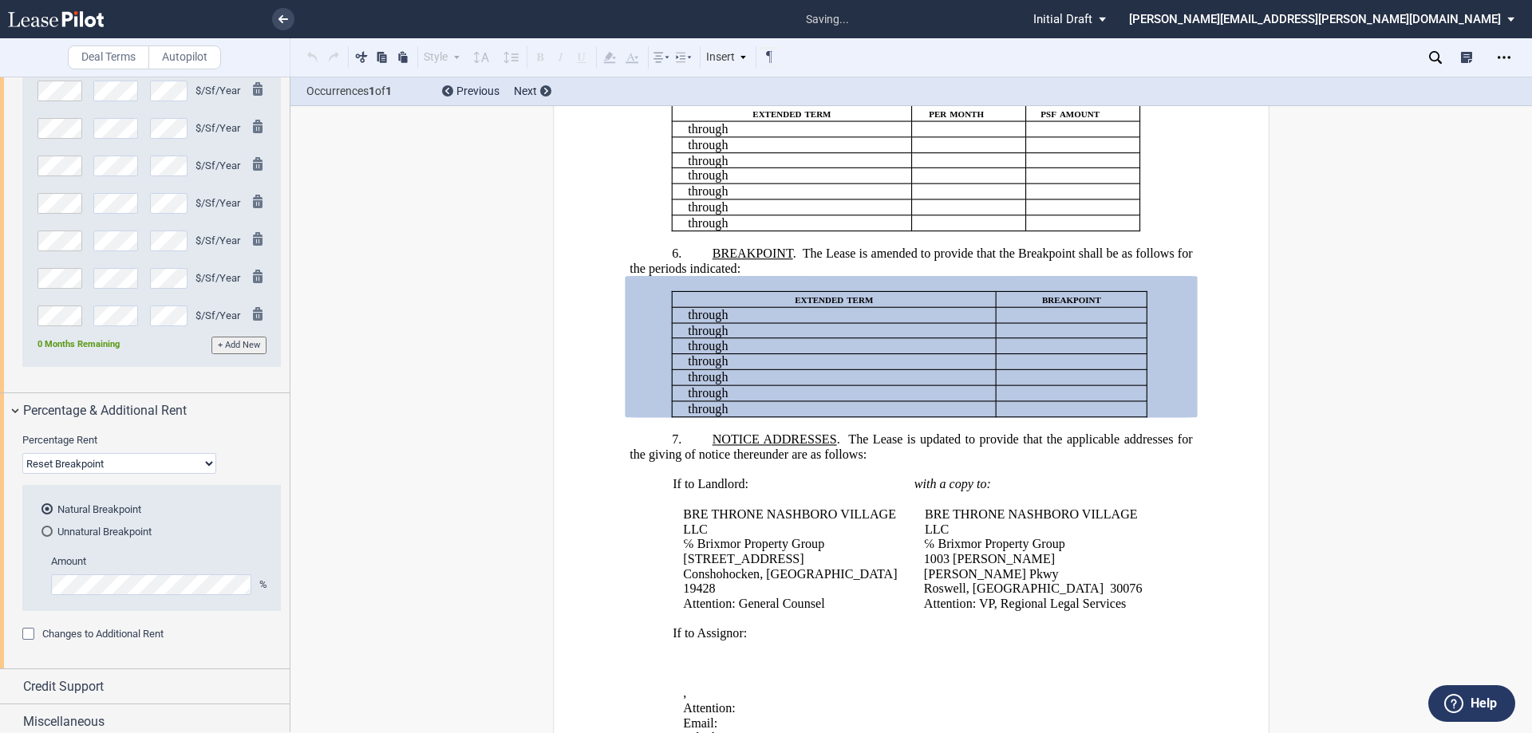
scroll to position [1807, 0]
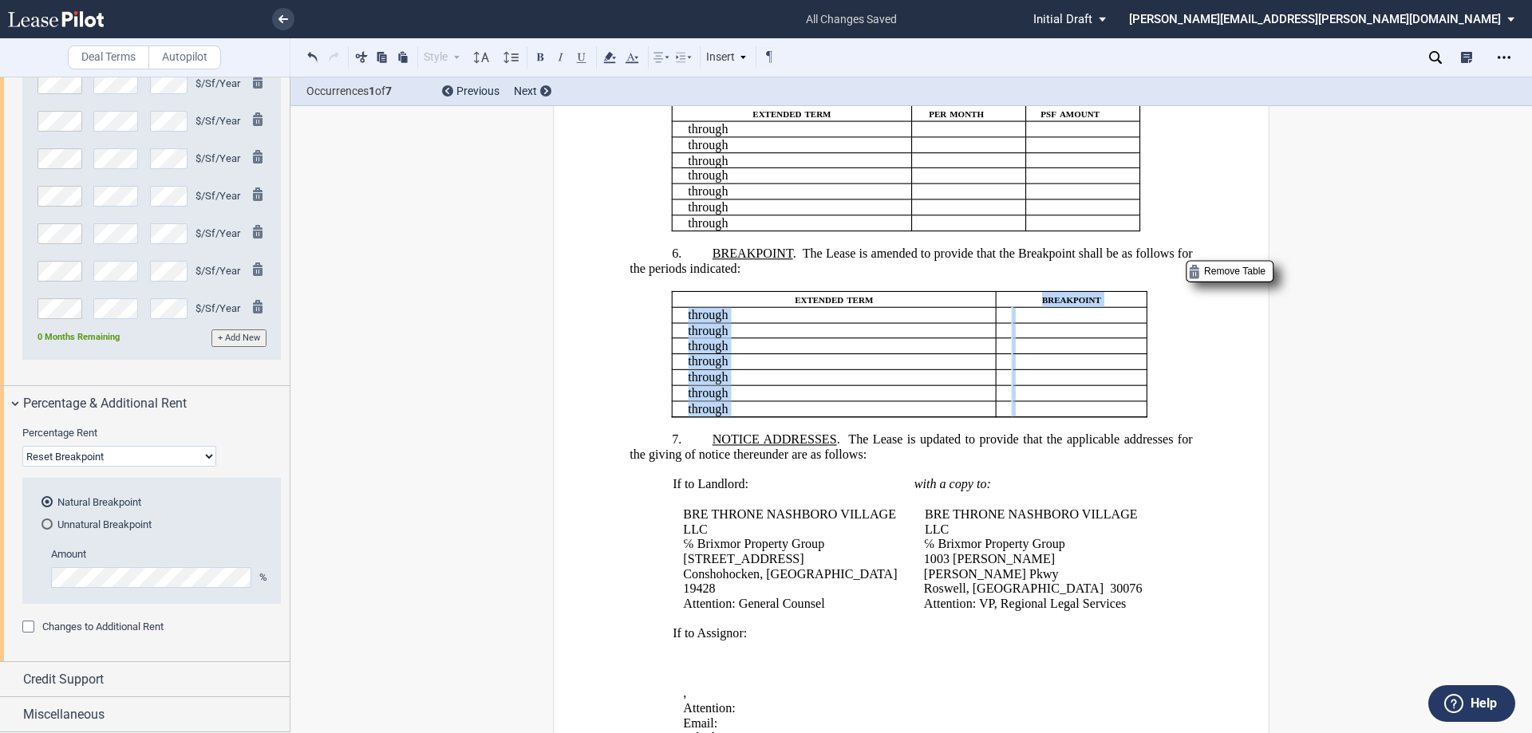
drag, startPoint x: 1034, startPoint y: 329, endPoint x: 968, endPoint y: 383, distance: 85.6
click at [1114, 417] on tbody "extended term breakpoint ﻿ ﻿ through ﻿ ﻿ ﻿ ﻿ ﻿ ﻿ ﻿ ﻿ ﻿ ﻿ through ﻿ ﻿ ﻿ ﻿ ﻿ ﻿ ﻿ …" at bounding box center [909, 353] width 475 height 125
drag, startPoint x: 612, startPoint y: 57, endPoint x: 723, endPoint y: 87, distance: 115.0
click at [614, 57] on icon at bounding box center [609, 57] width 19 height 19
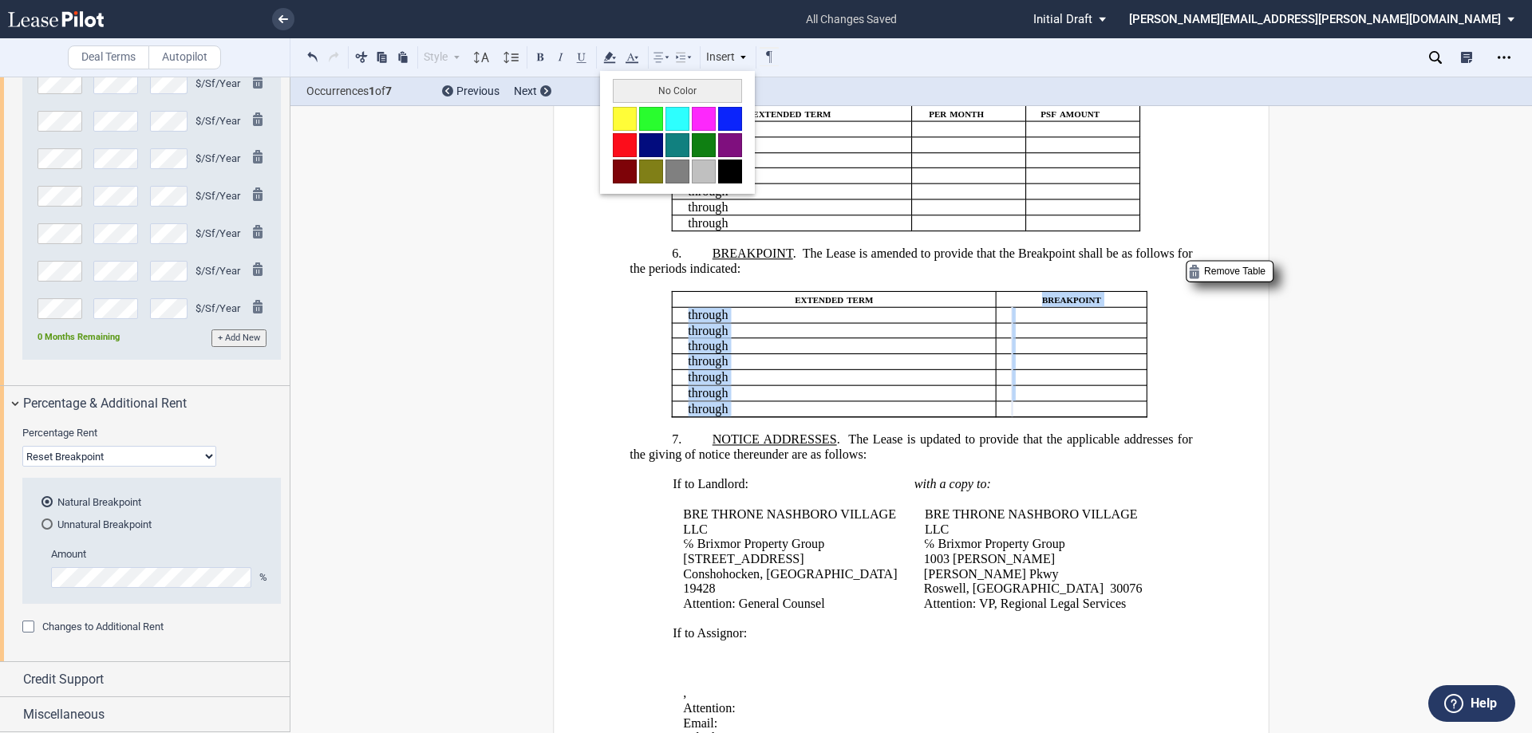
drag, startPoint x: 631, startPoint y: 120, endPoint x: 1198, endPoint y: 455, distance: 658.3
click at [633, 120] on button at bounding box center [625, 119] width 24 height 24
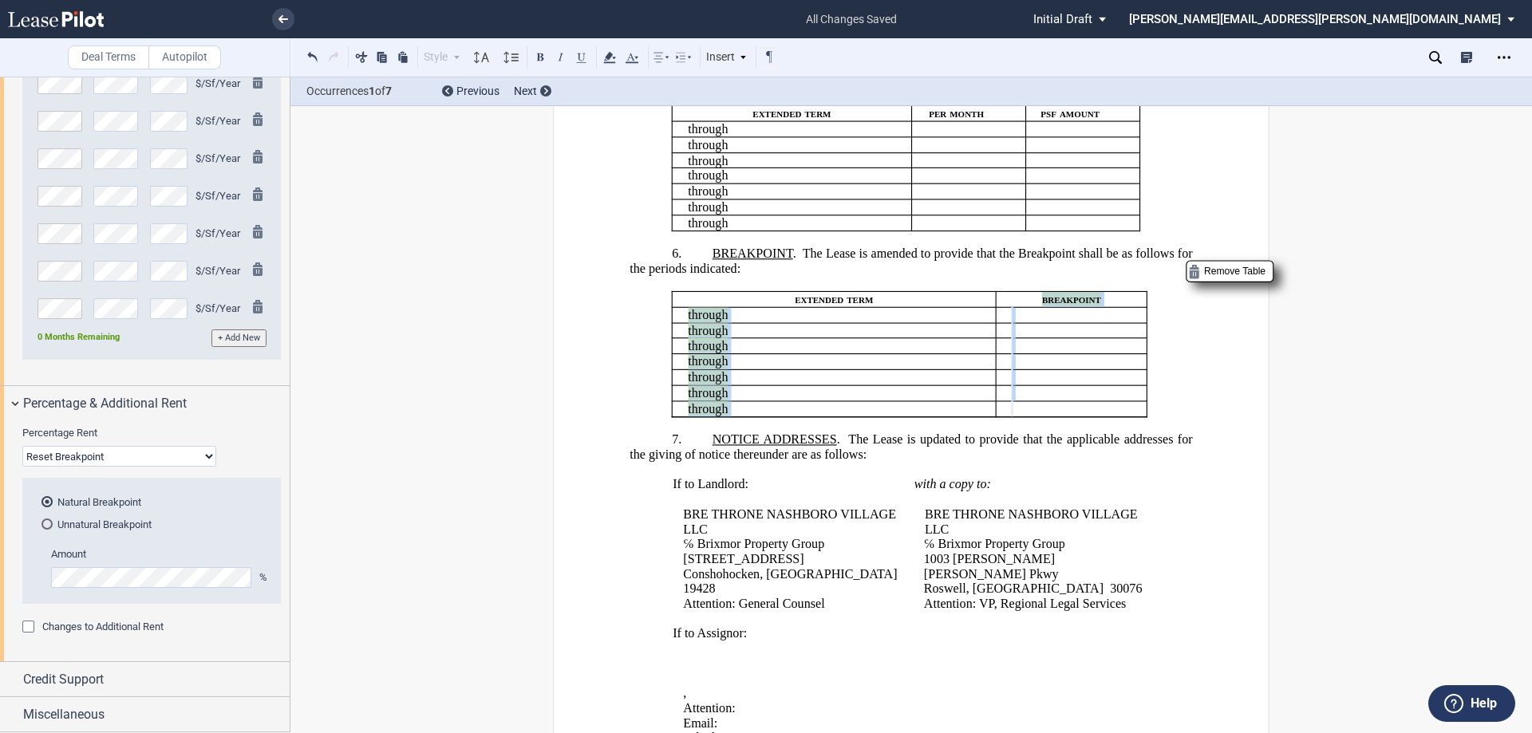
click at [1211, 452] on div "!!CUSTOM_FOOTER_DISTANCE_0.1!! !!CUSTOM_FOOTER_START!! ﻿ !!CUSTOM_PAGE_NUMBER:T…" at bounding box center [911, 665] width 717 height 2607
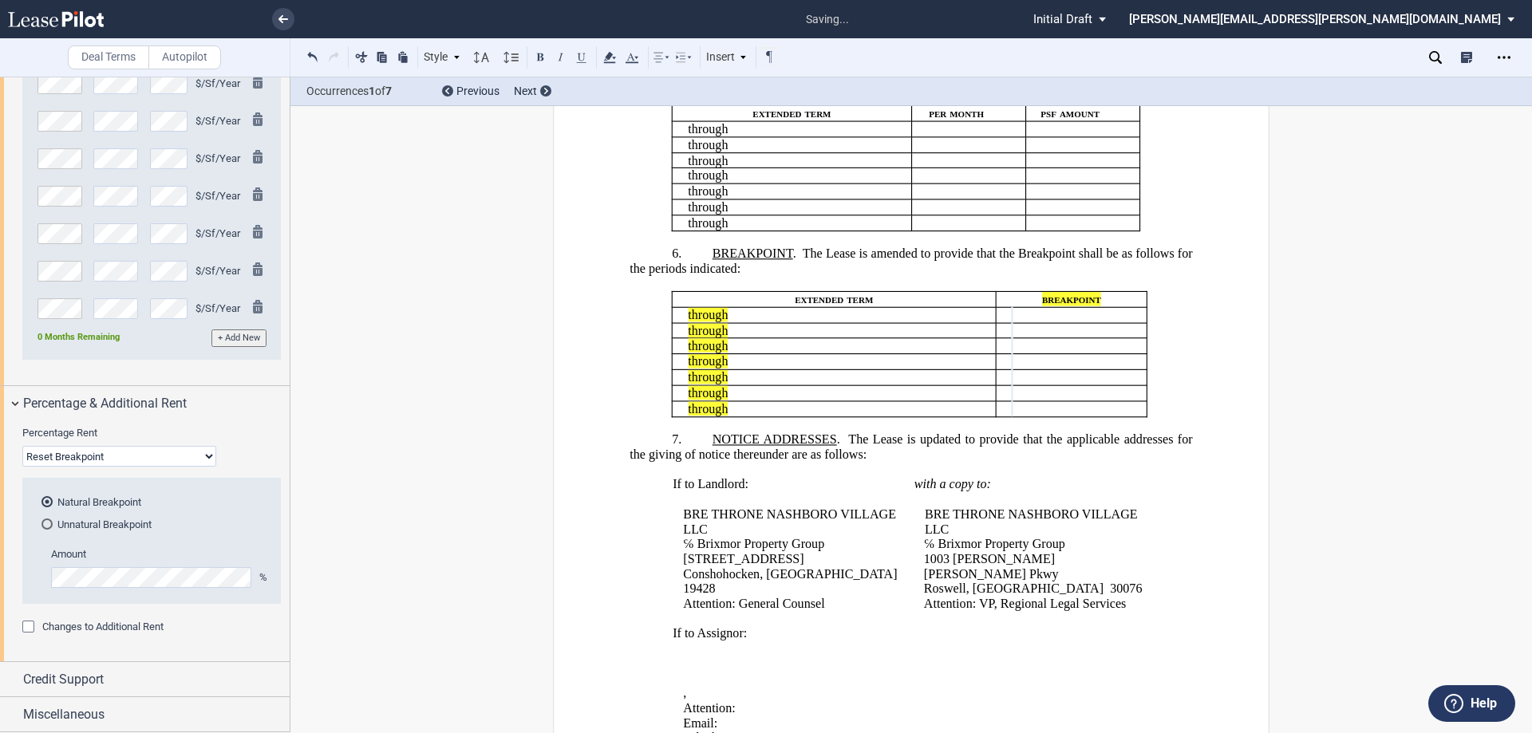
drag, startPoint x: 1092, startPoint y: 500, endPoint x: 1120, endPoint y: 494, distance: 27.7
click at [1093, 477] on p "﻿" at bounding box center [911, 469] width 563 height 15
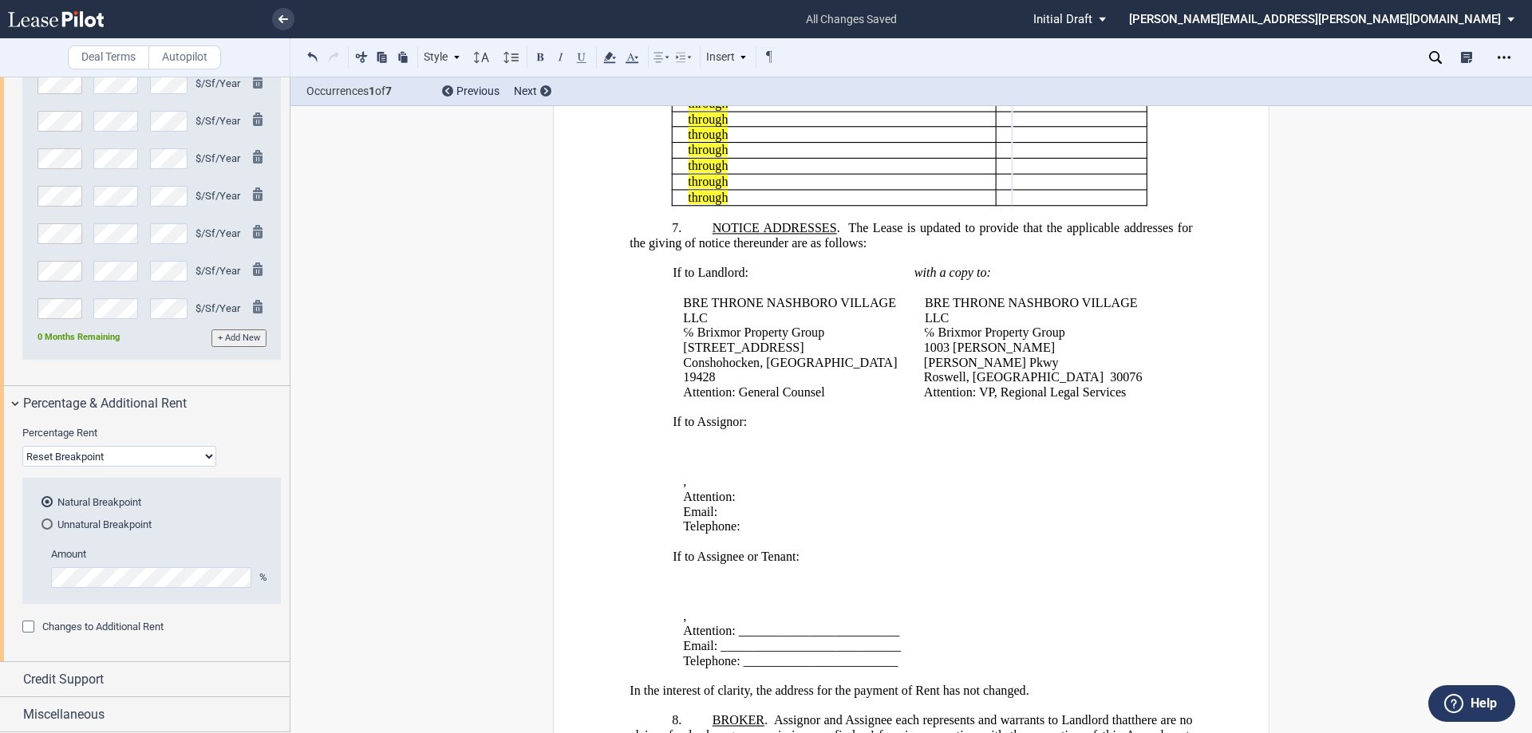
scroll to position [1245, 0]
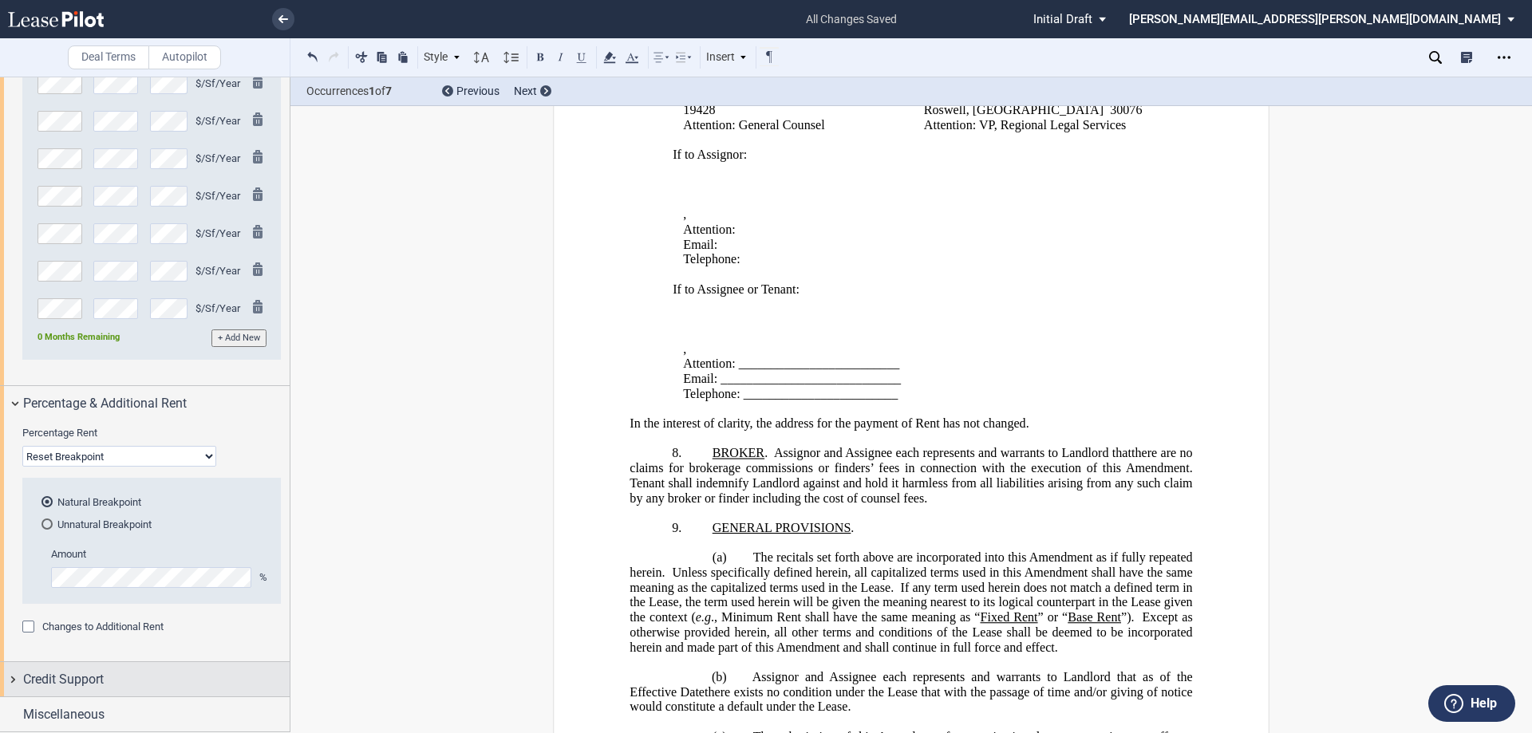
click at [10, 677] on div "Credit Support" at bounding box center [145, 679] width 290 height 34
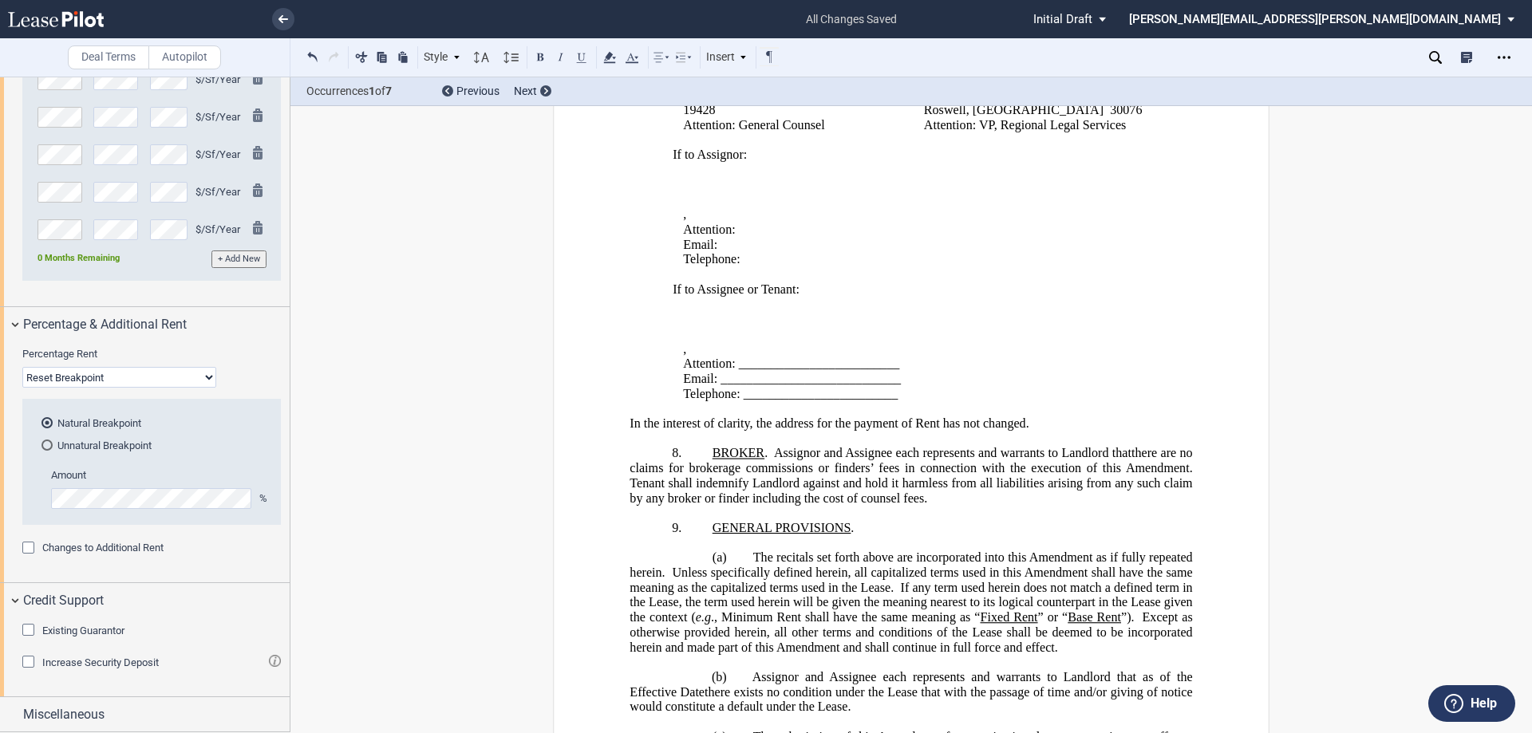
click at [30, 630] on div "Existing Guarantor" at bounding box center [30, 632] width 16 height 16
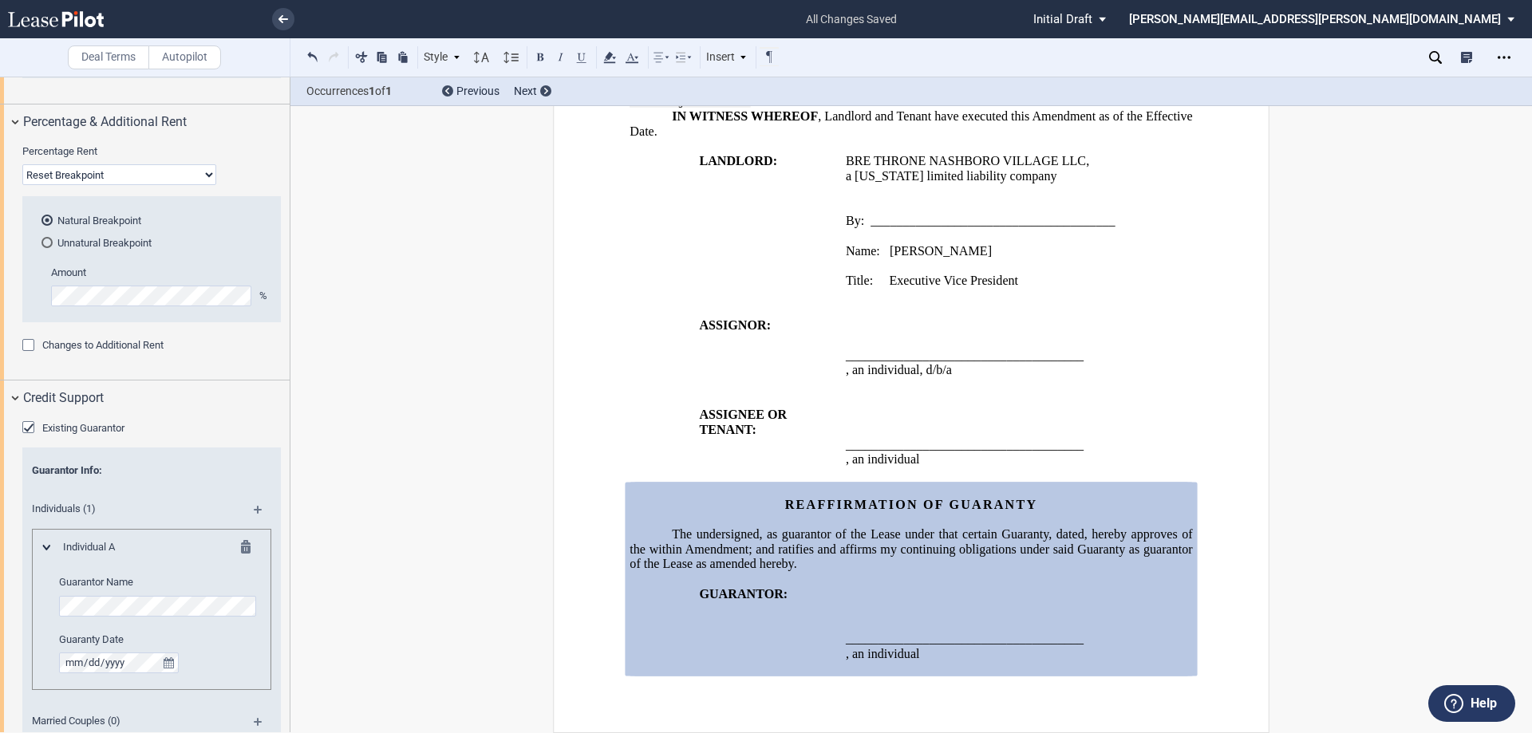
scroll to position [2226, 0]
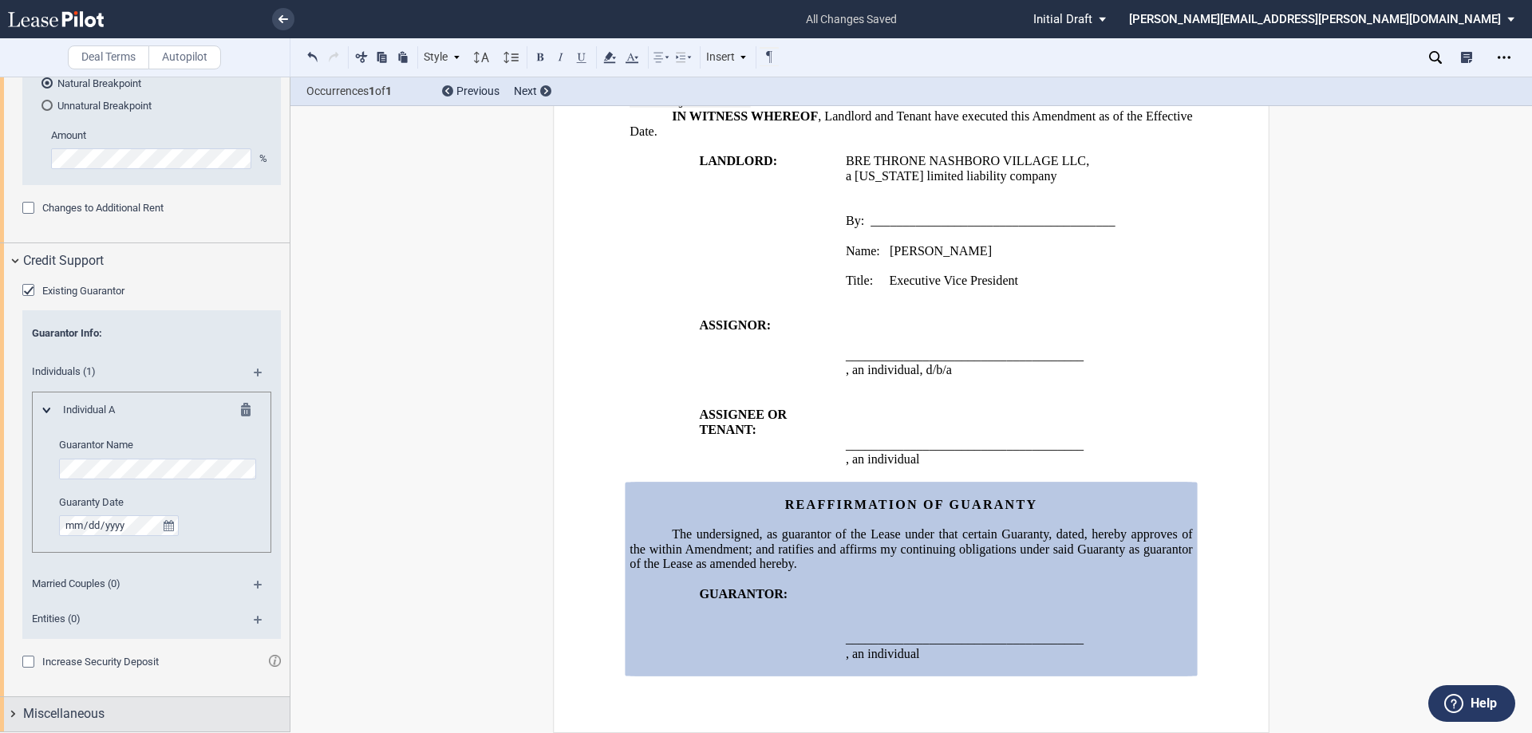
click at [13, 709] on div "Miscellaneous" at bounding box center [145, 714] width 290 height 34
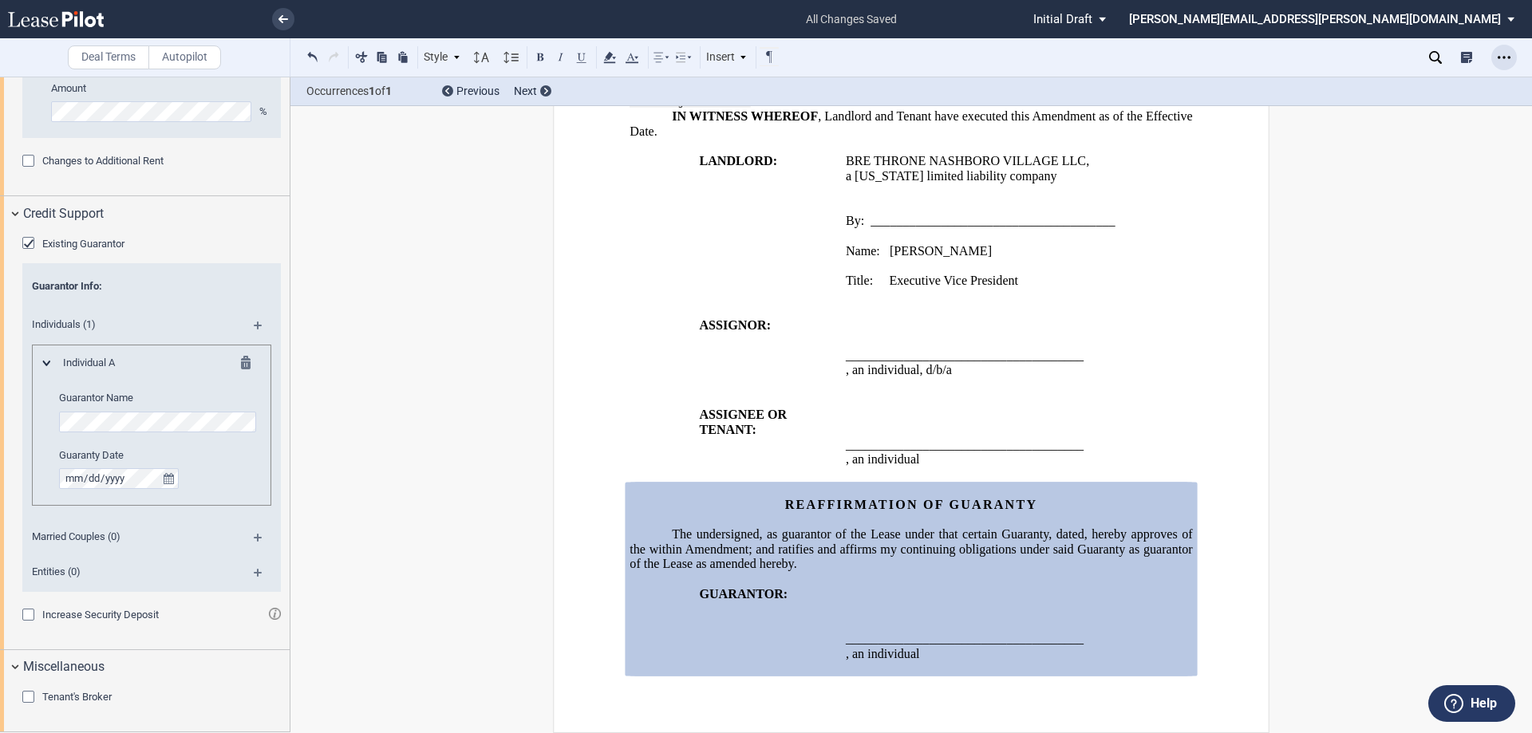
click at [1500, 56] on icon "Open Lease options menu" at bounding box center [1504, 57] width 13 height 13
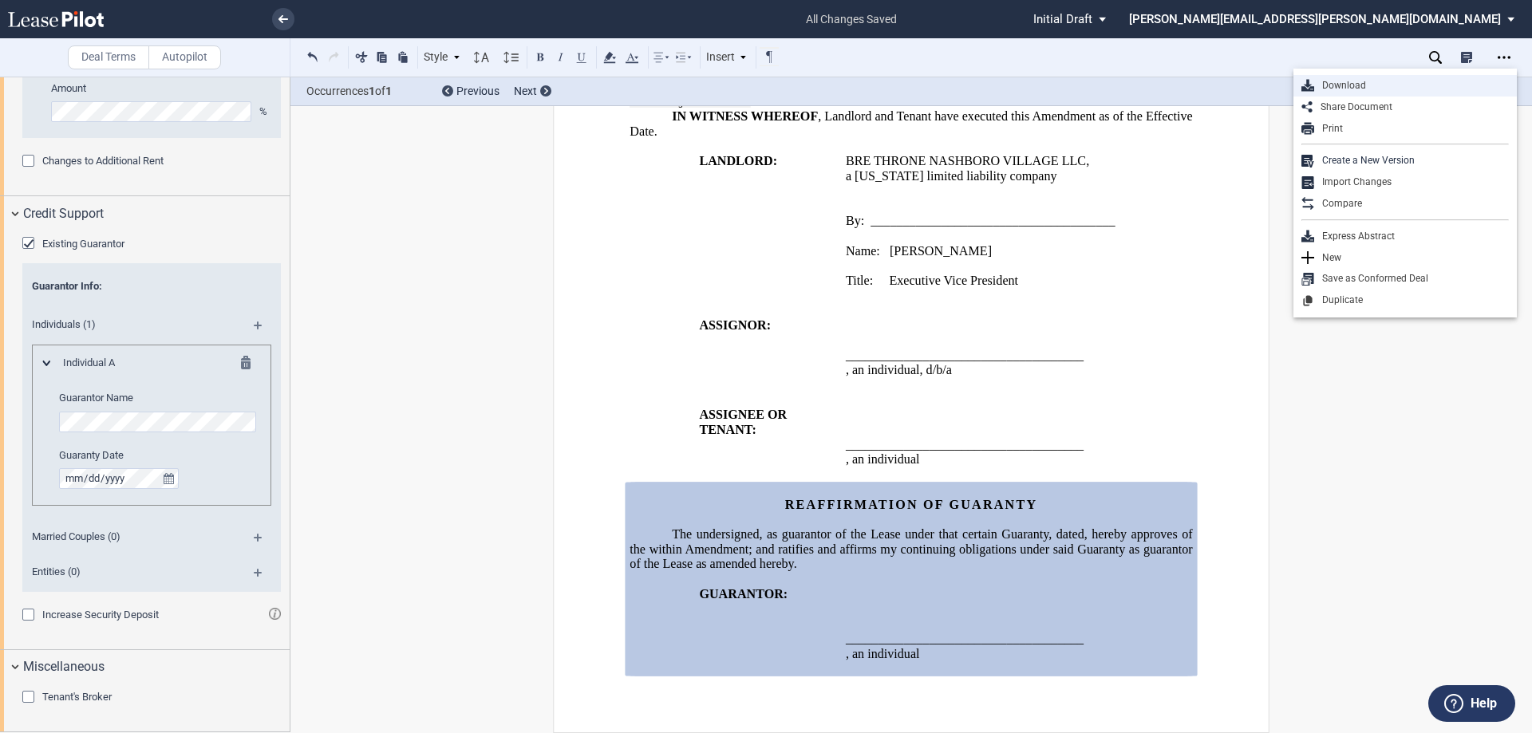
click at [1364, 85] on div "Download" at bounding box center [1411, 86] width 195 height 14
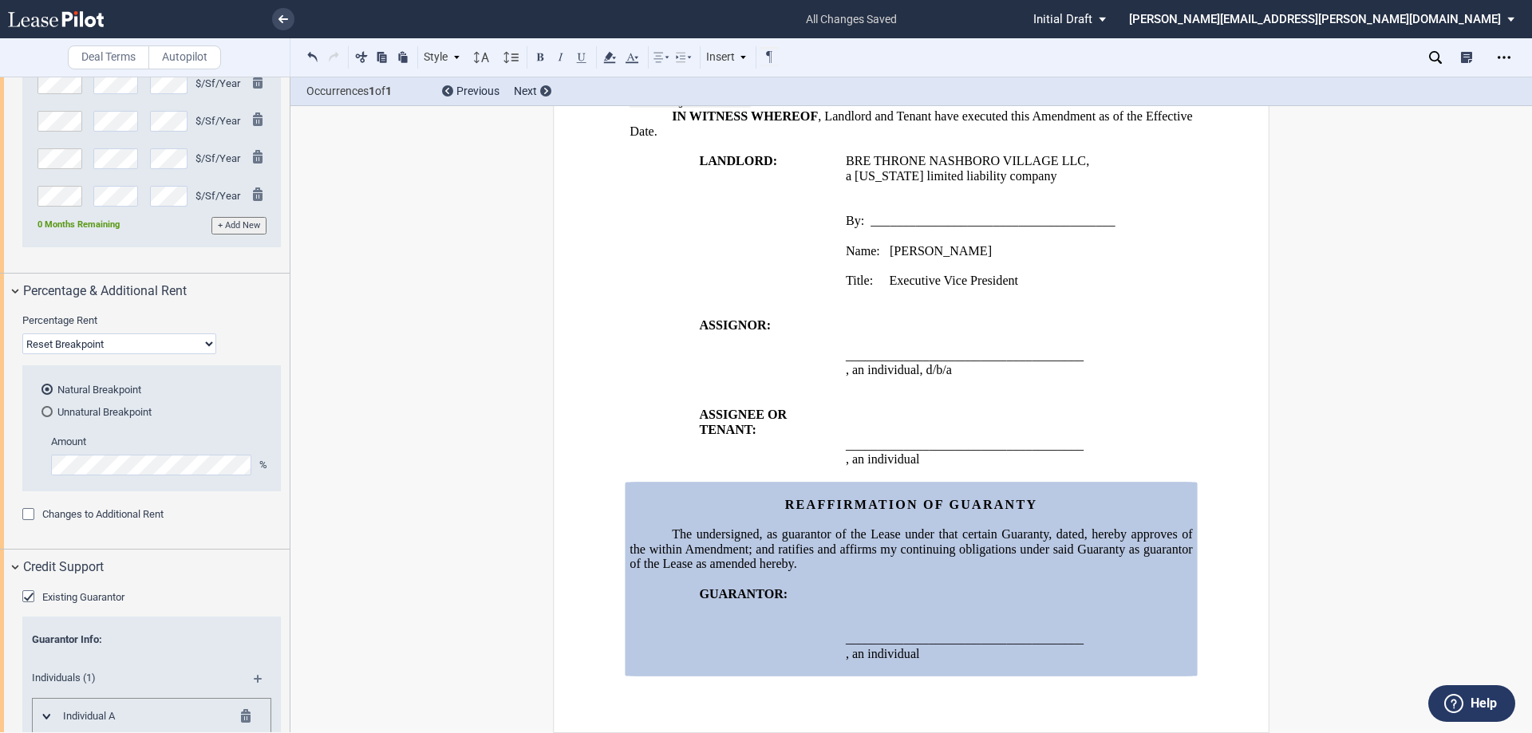
scroll to position [1555, 0]
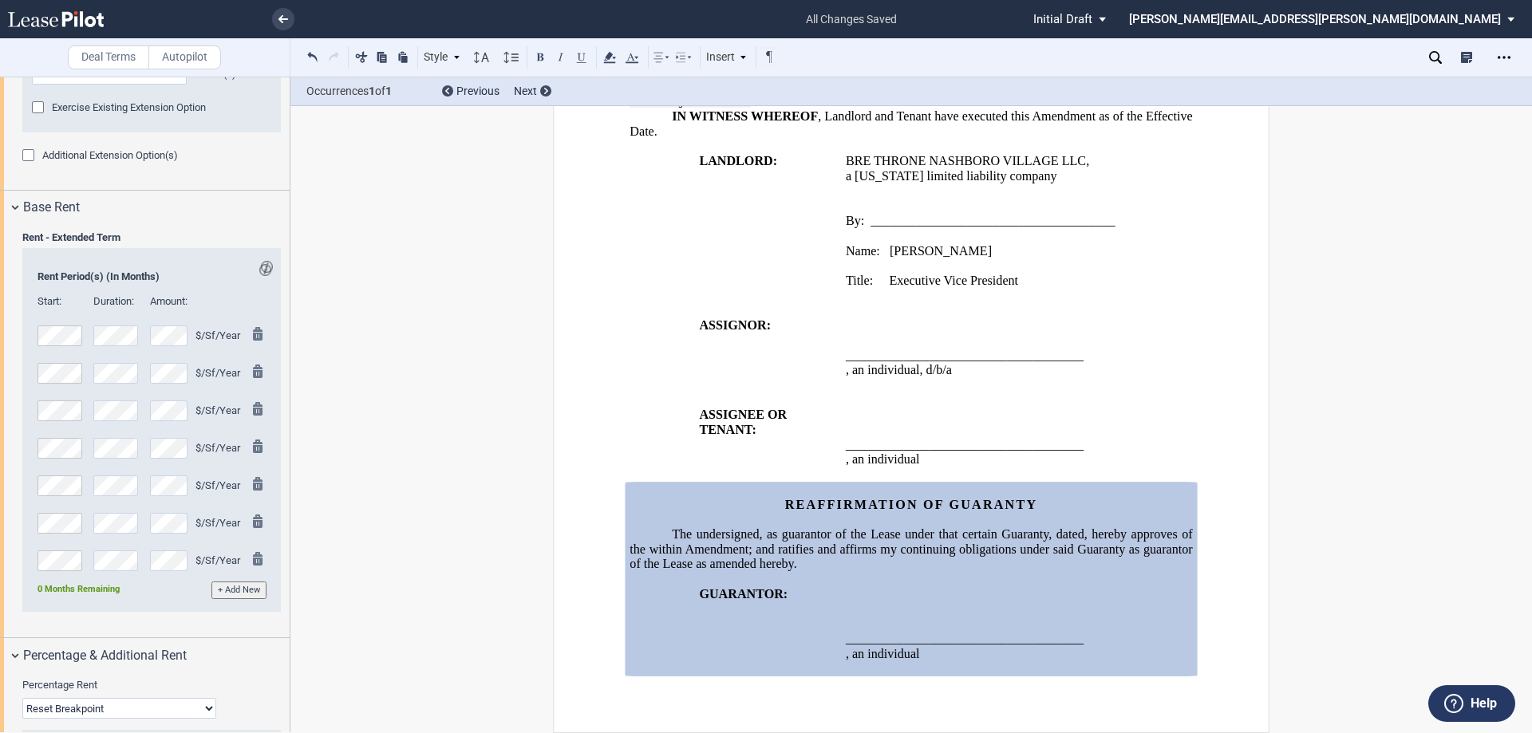
click at [122, 320] on div at bounding box center [116, 333] width 46 height 26
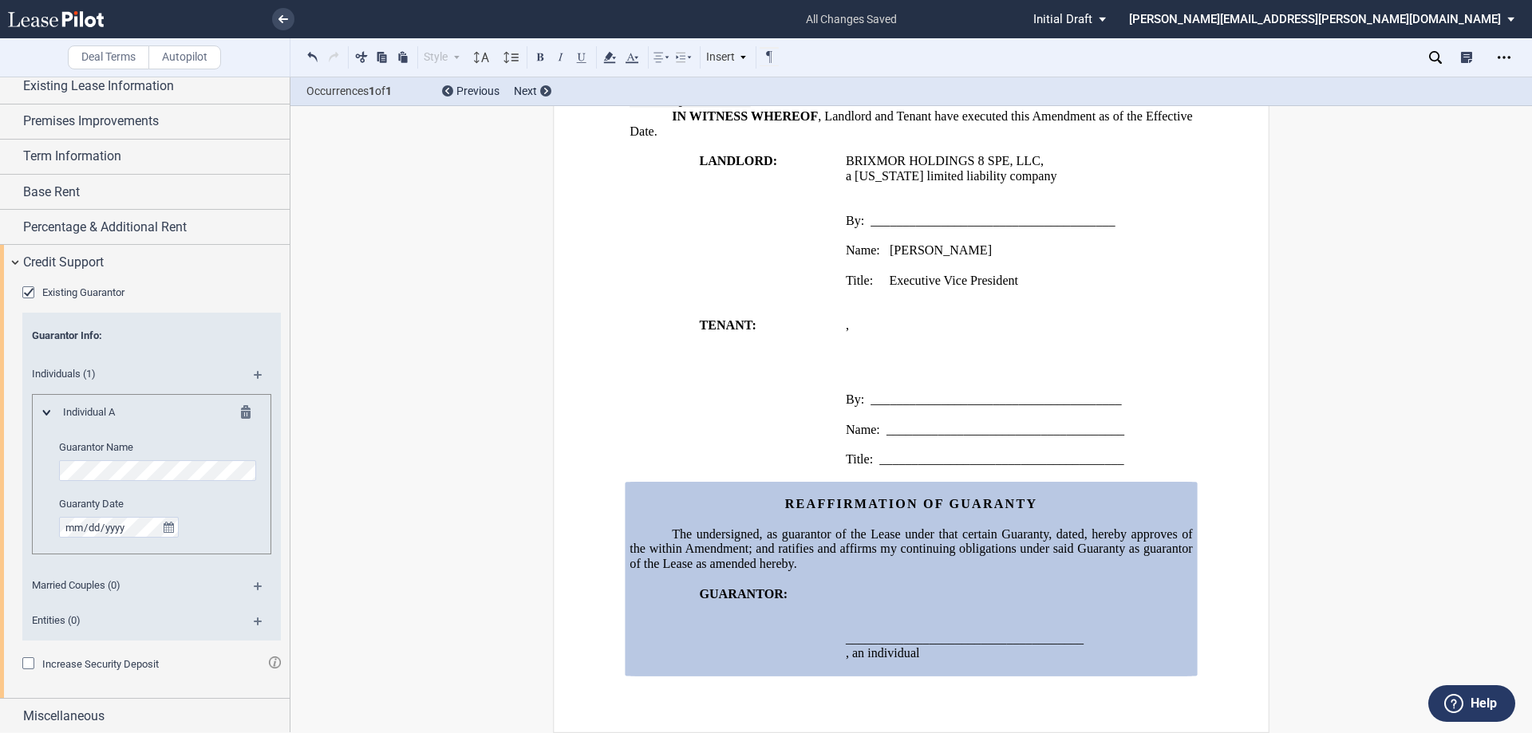
scroll to position [131, 0]
drag, startPoint x: 1505, startPoint y: 54, endPoint x: 1529, endPoint y: 60, distance: 24.6
click at [1504, 54] on icon "Open Lease options menu" at bounding box center [1504, 57] width 13 height 13
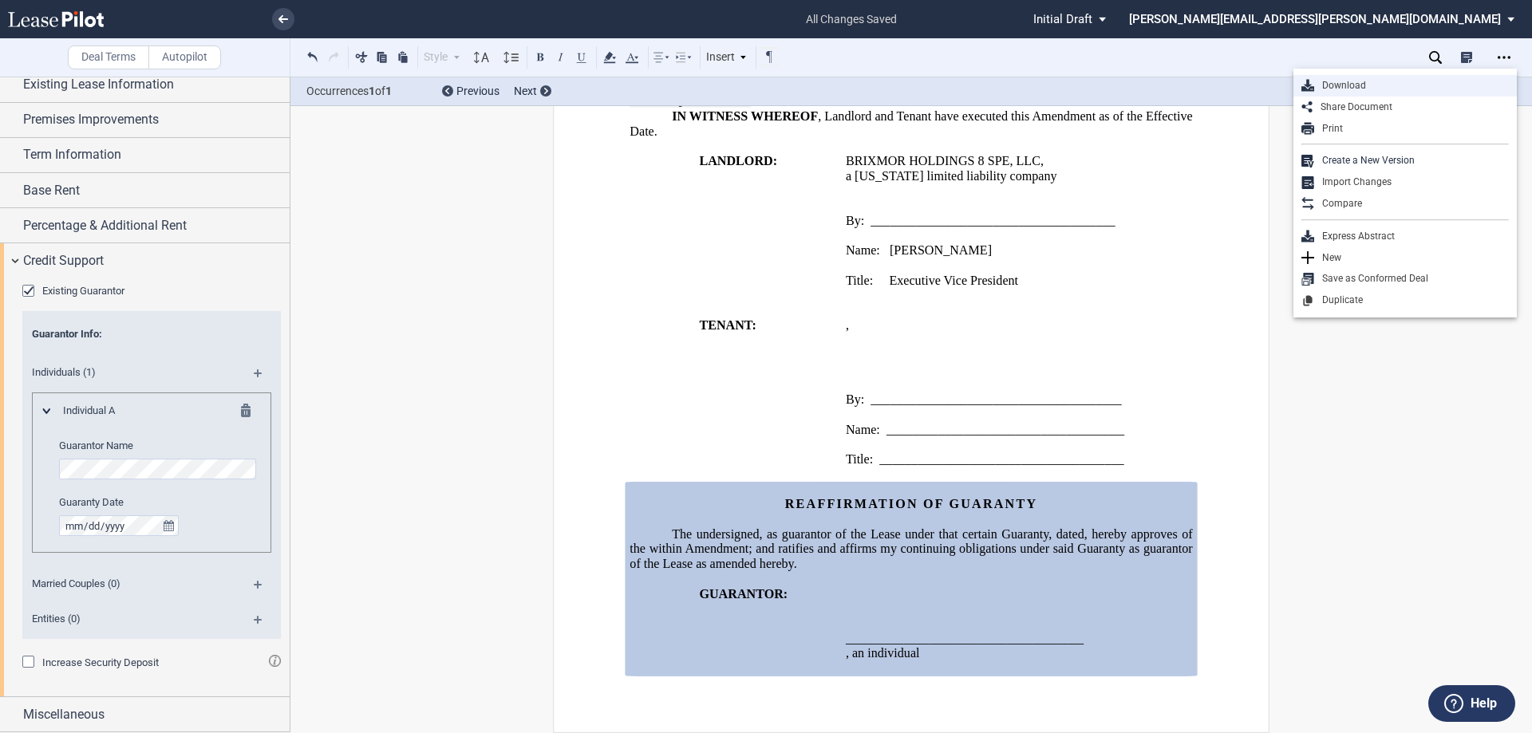
click at [1340, 83] on div "Download" at bounding box center [1411, 86] width 195 height 14
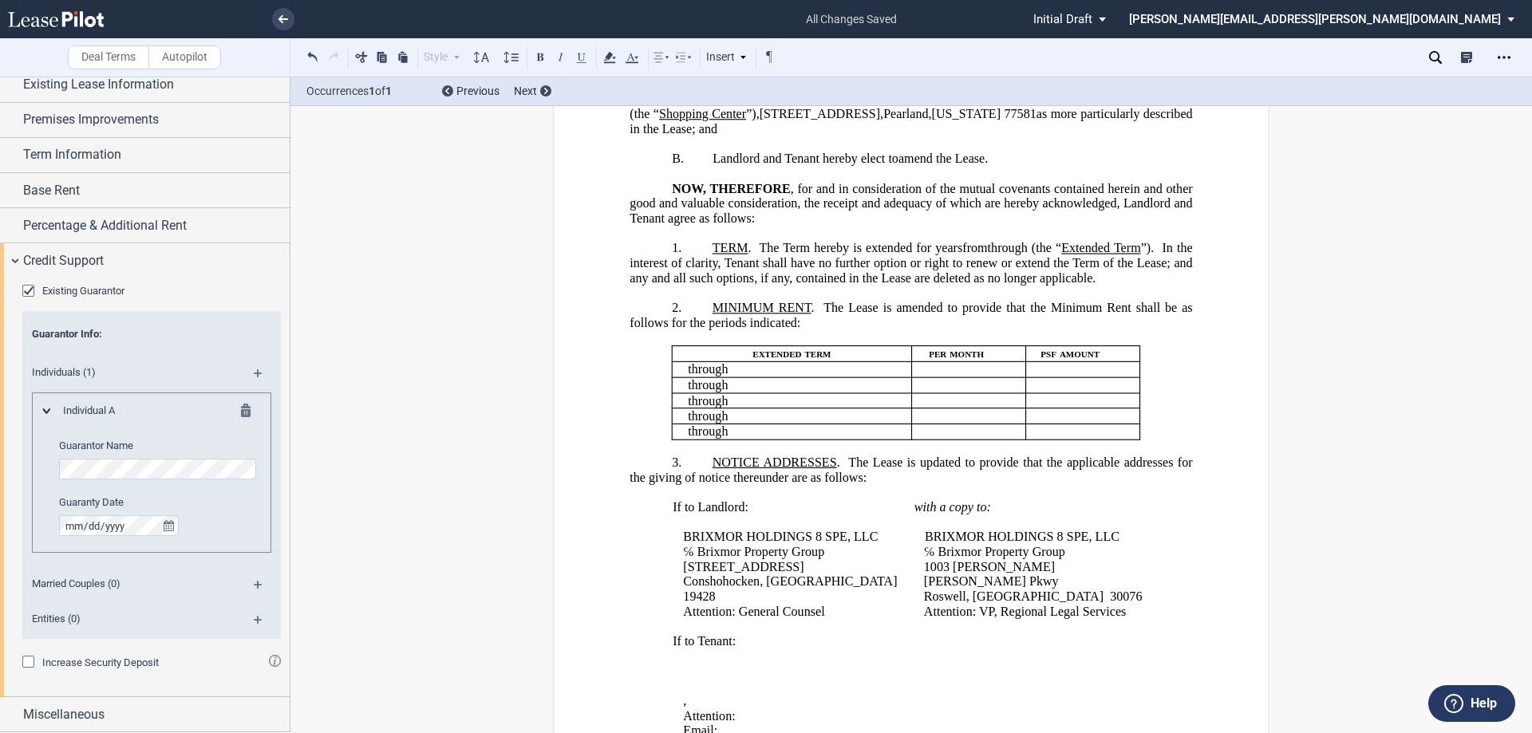
scroll to position [0, 0]
